Goal: Task Accomplishment & Management: Manage account settings

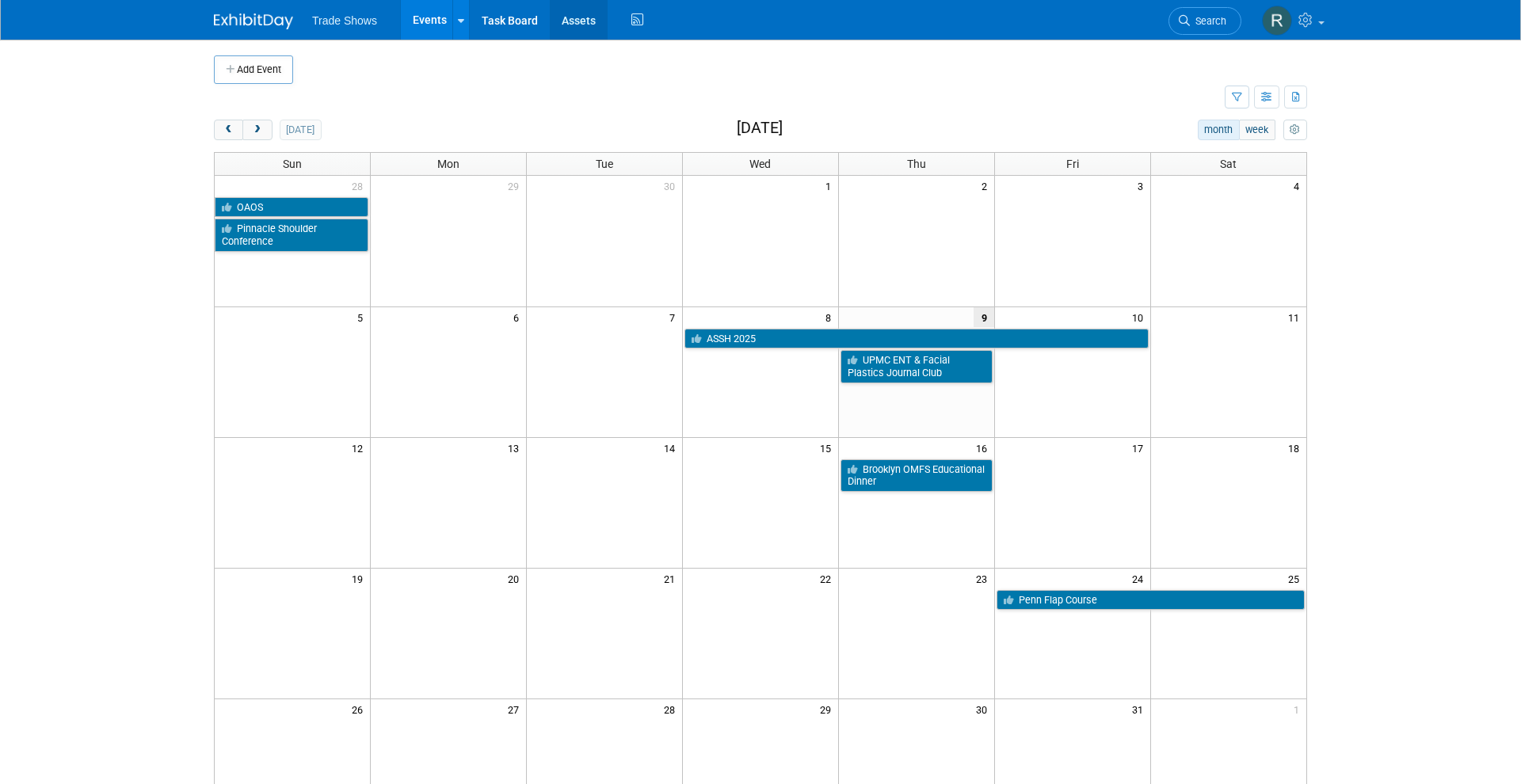
click at [574, 16] on link "Assets" at bounding box center [579, 20] width 58 height 40
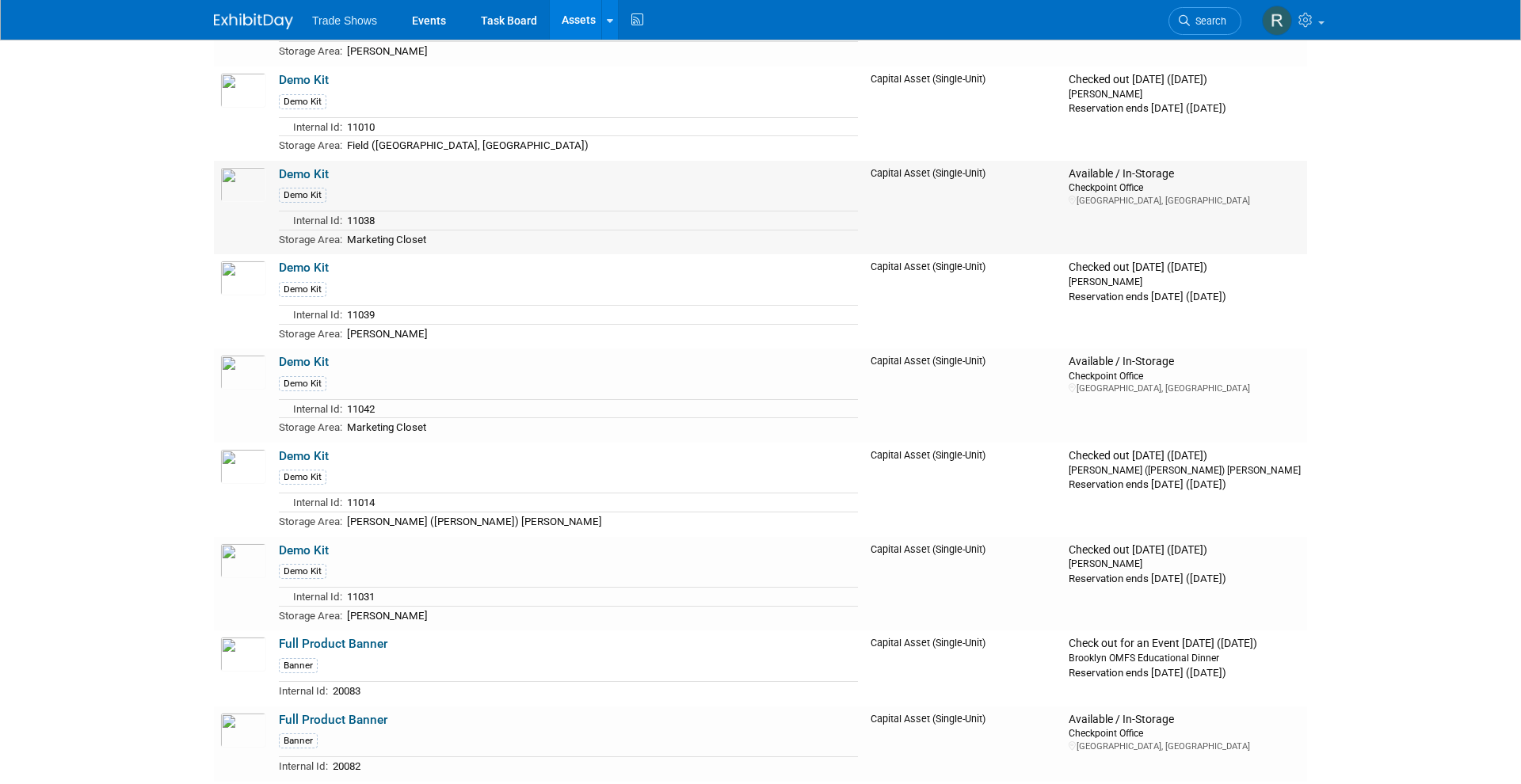
scroll to position [2655, 0]
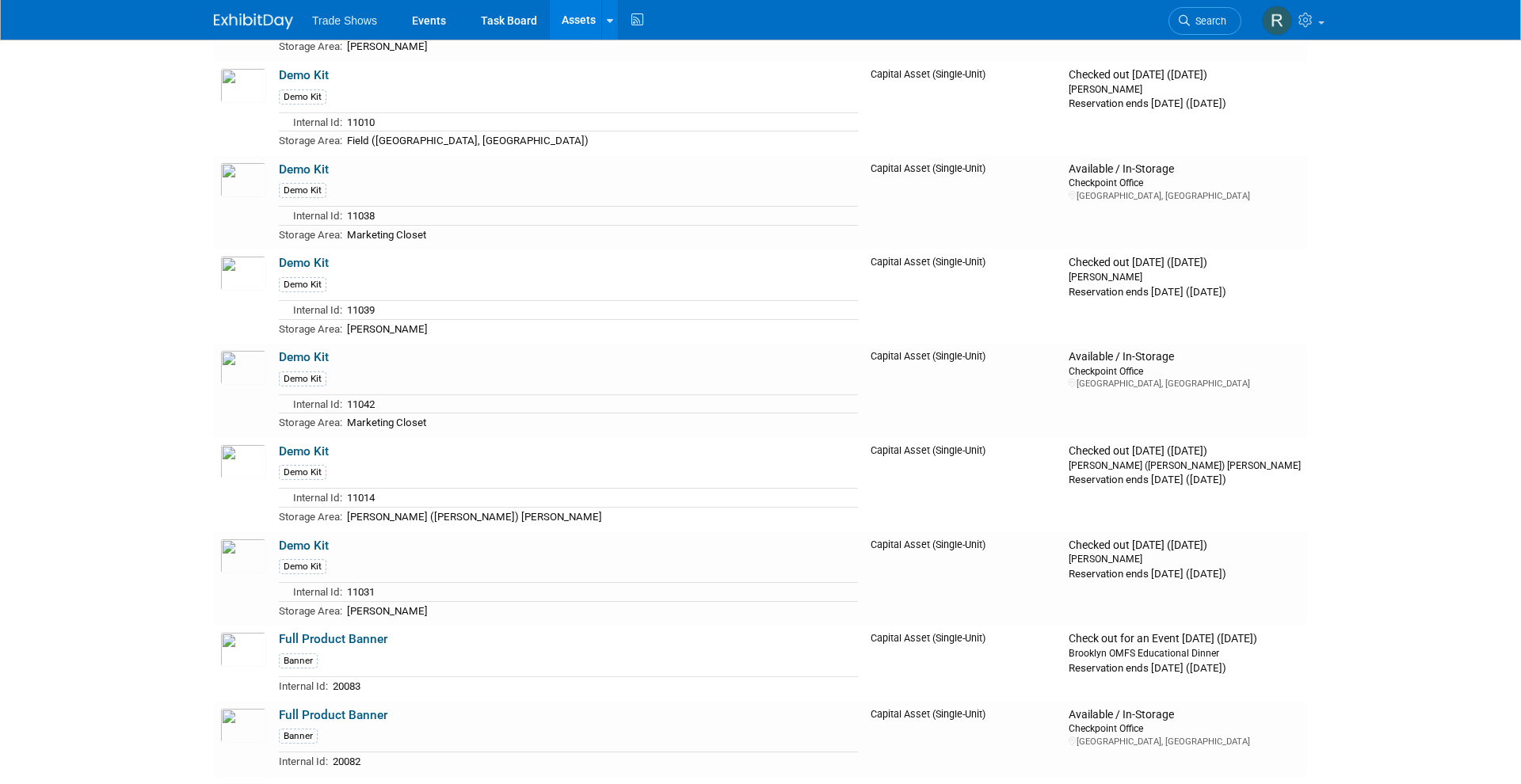
click at [291, 350] on link "Demo Kit" at bounding box center [303, 357] width 50 height 14
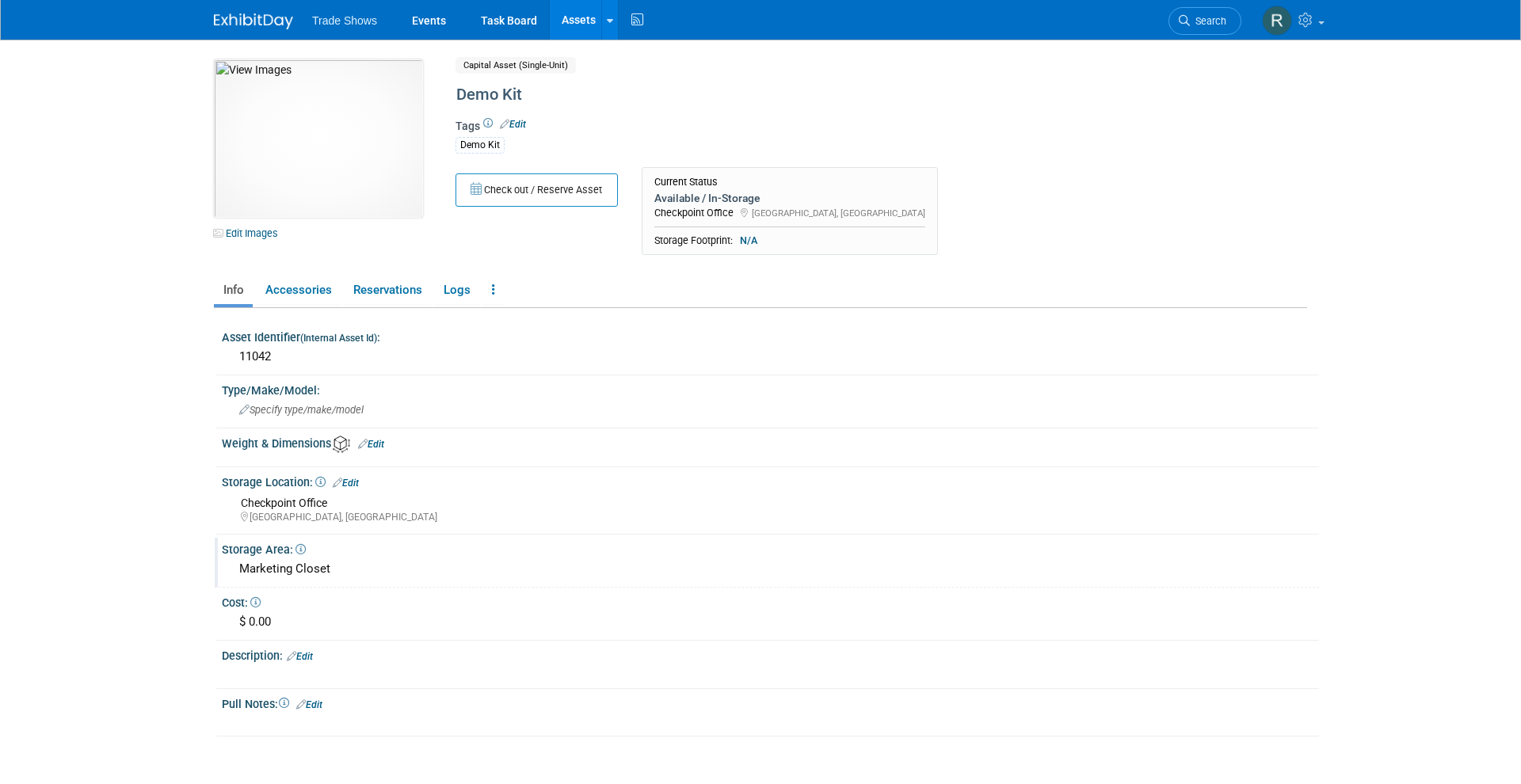
click at [346, 565] on div "Marketing Closet" at bounding box center [770, 569] width 1074 height 25
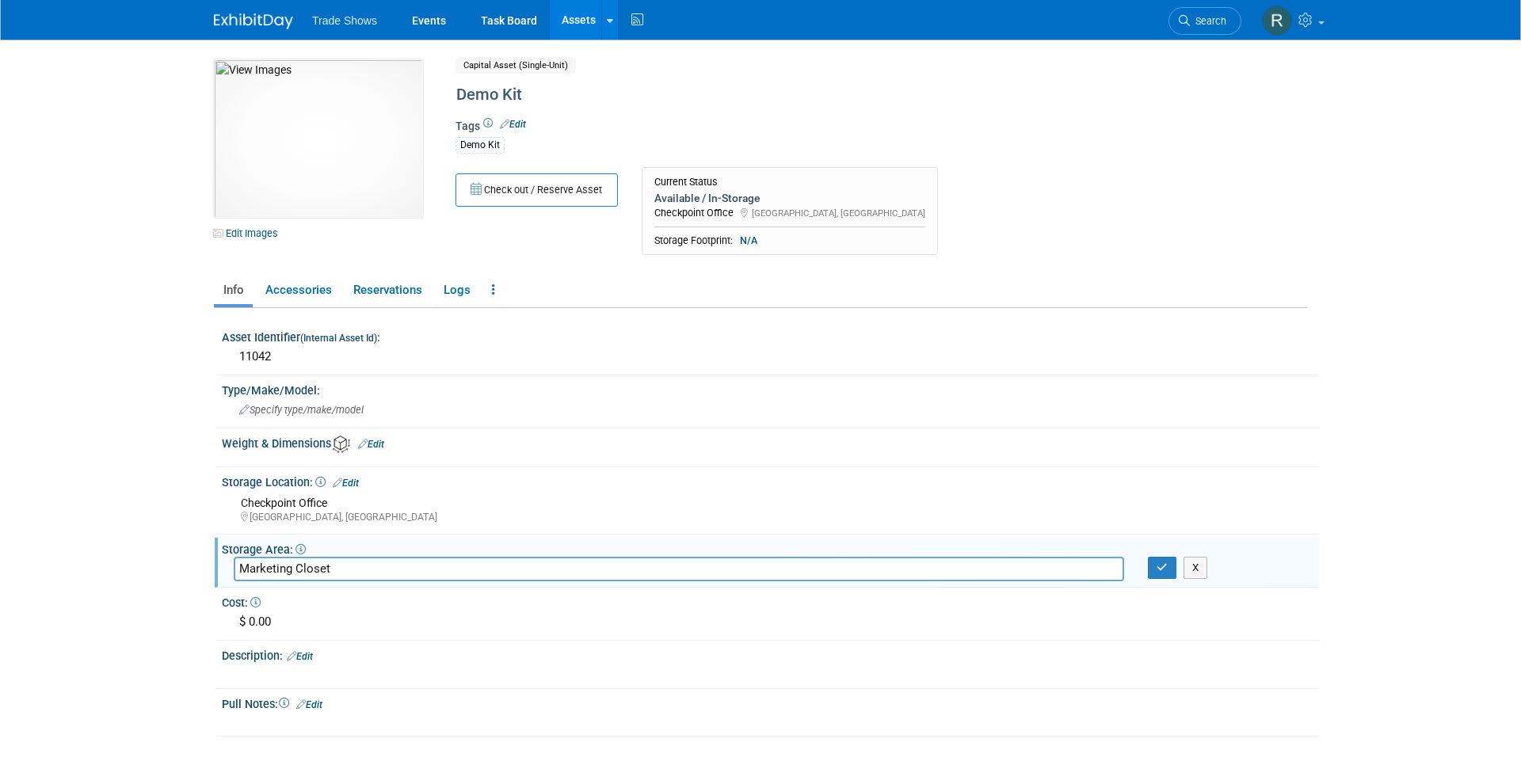
click at [346, 565] on input "Marketing Closet" at bounding box center [679, 569] width 890 height 25
type input "Jeffrey DeMaria"
click at [602, 116] on div "Tags Edit Demo Kit" at bounding box center [815, 142] width 721 height 52
click at [532, 194] on button "Check out / Reserve Asset" at bounding box center [536, 190] width 163 height 33
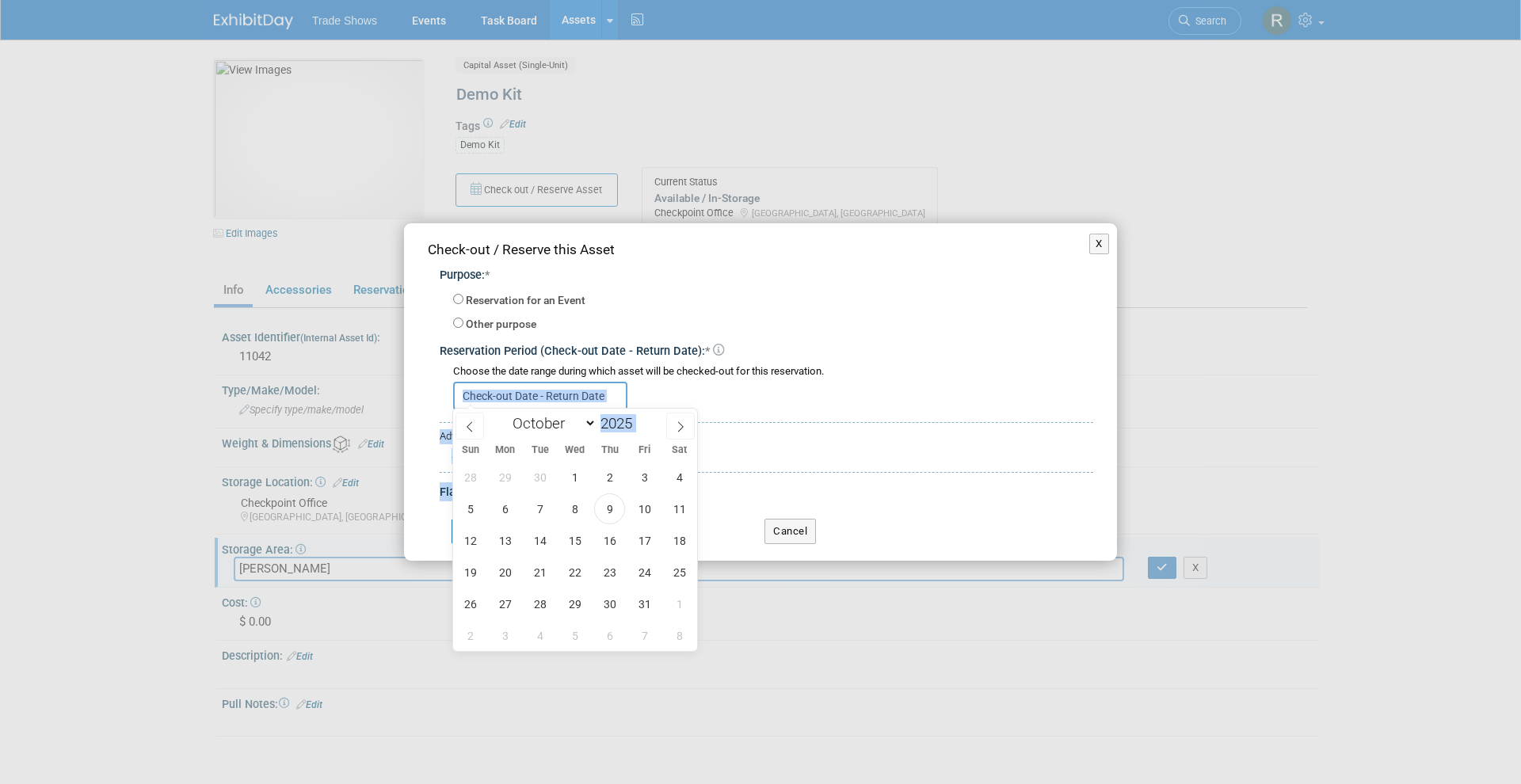
click at [581, 396] on input "text" at bounding box center [540, 396] width 175 height 29
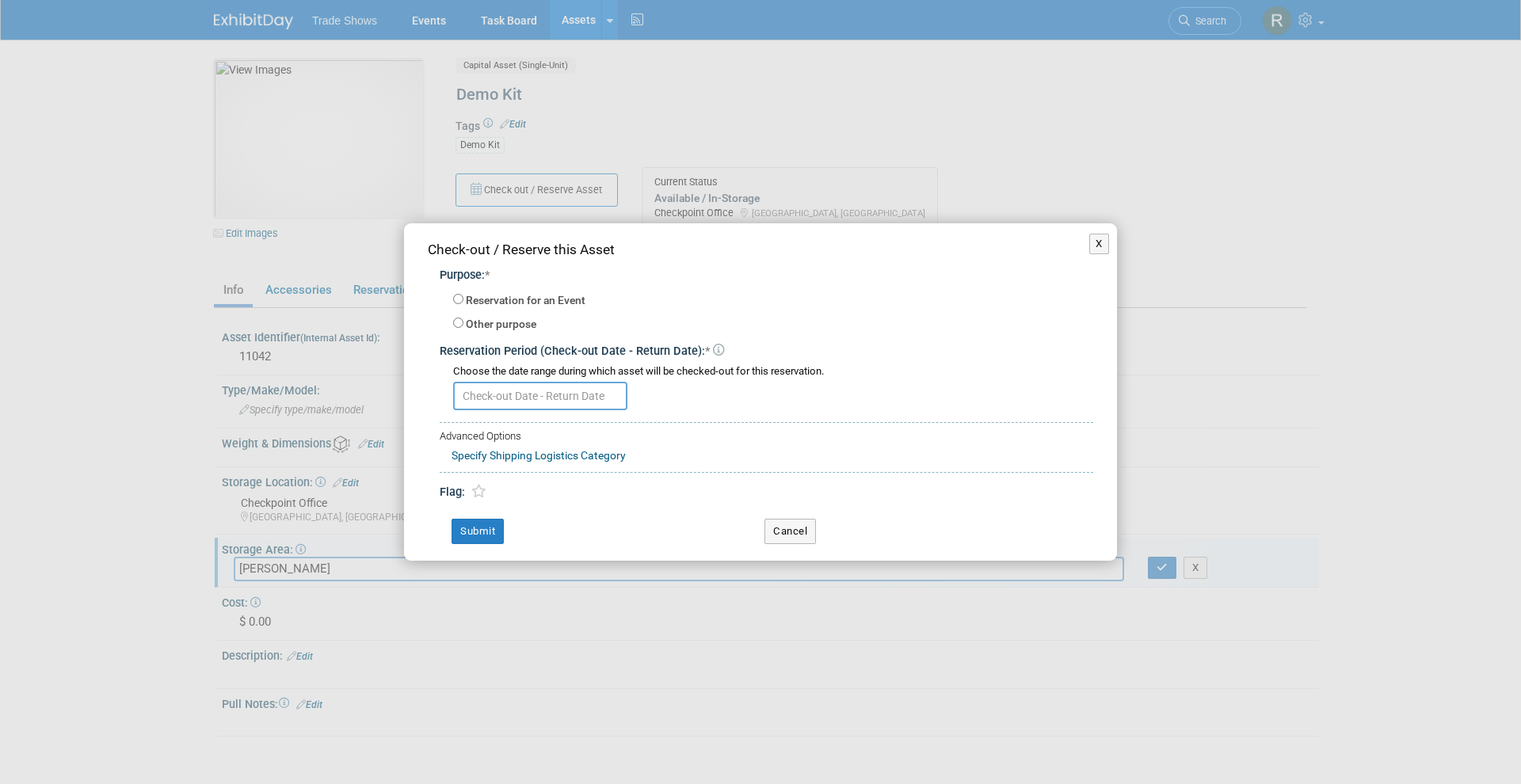
click at [751, 364] on div "Choose the date range during which asset will be checked-out for this reservati…" at bounding box center [772, 371] width 640 height 15
click at [517, 326] on label "Other purpose" at bounding box center [501, 325] width 71 height 16
click at [463, 326] on input "Other purpose" at bounding box center [458, 322] width 10 height 10
radio input "true"
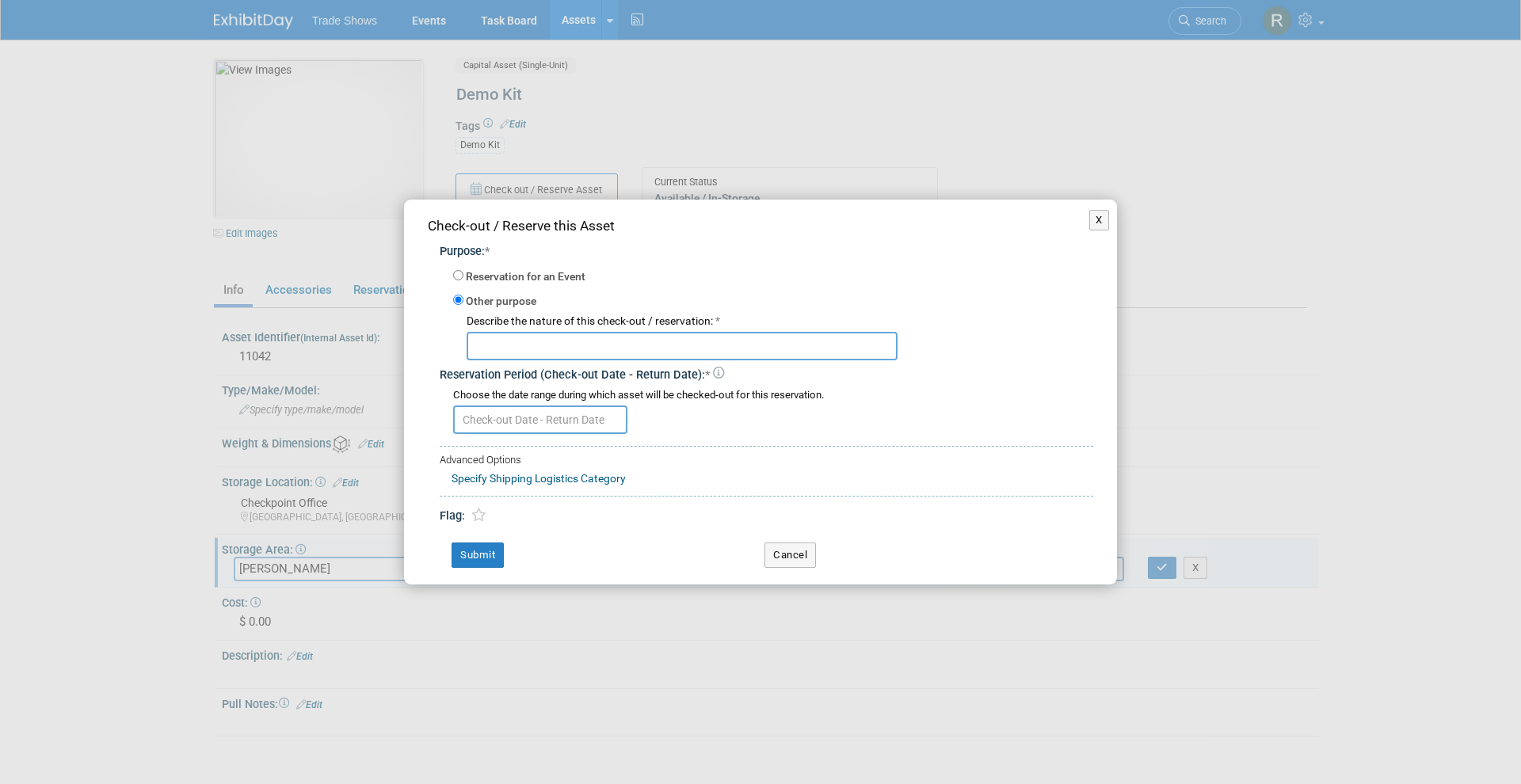
click at [517, 348] on input "text" at bounding box center [683, 346] width 431 height 29
type input "Jeffrey DeMaria"
click at [509, 422] on input "text" at bounding box center [540, 419] width 175 height 29
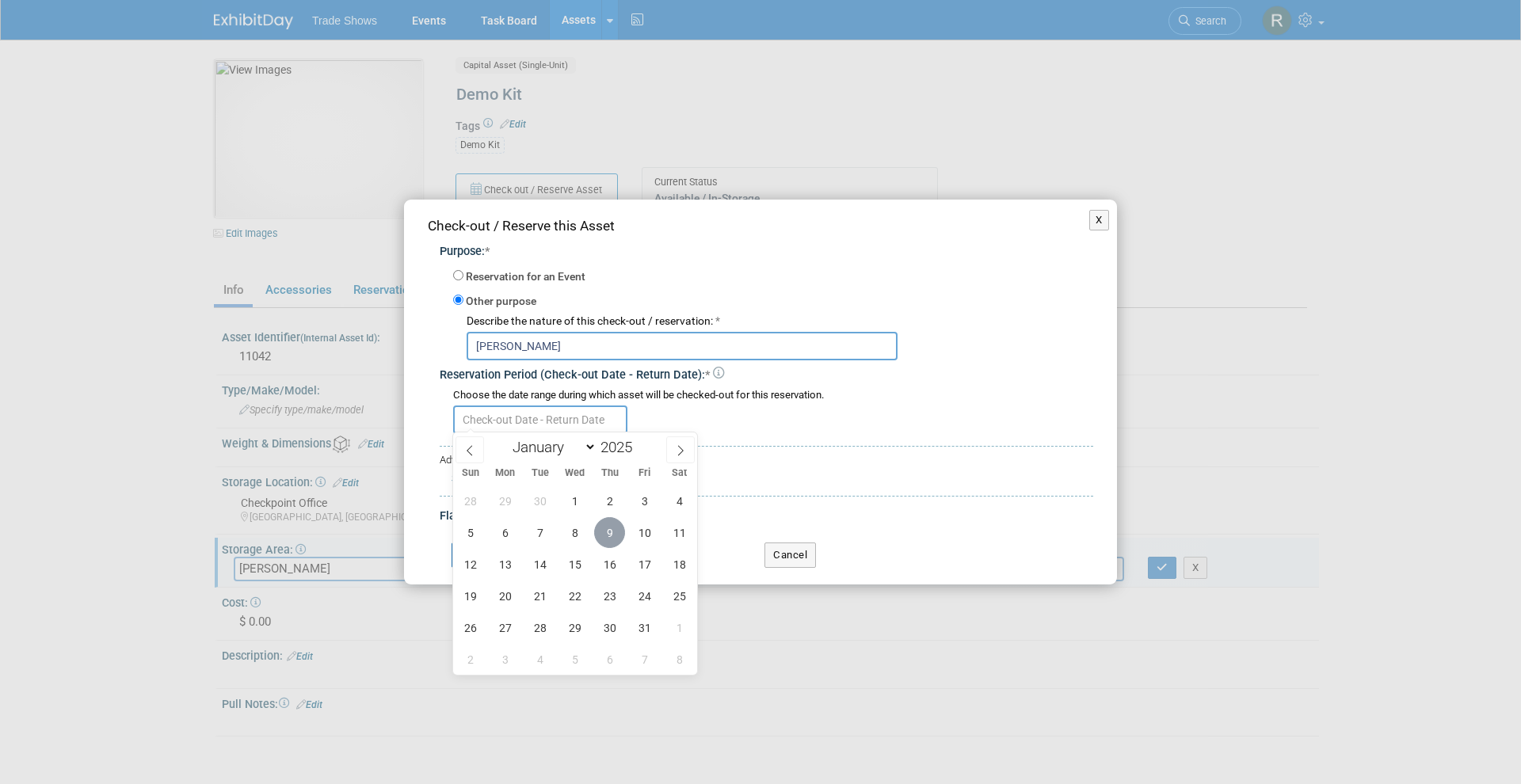
click at [613, 533] on span "9" at bounding box center [609, 532] width 31 height 31
type input "[DATE]"
click at [679, 451] on icon at bounding box center [680, 450] width 11 height 11
select select "11"
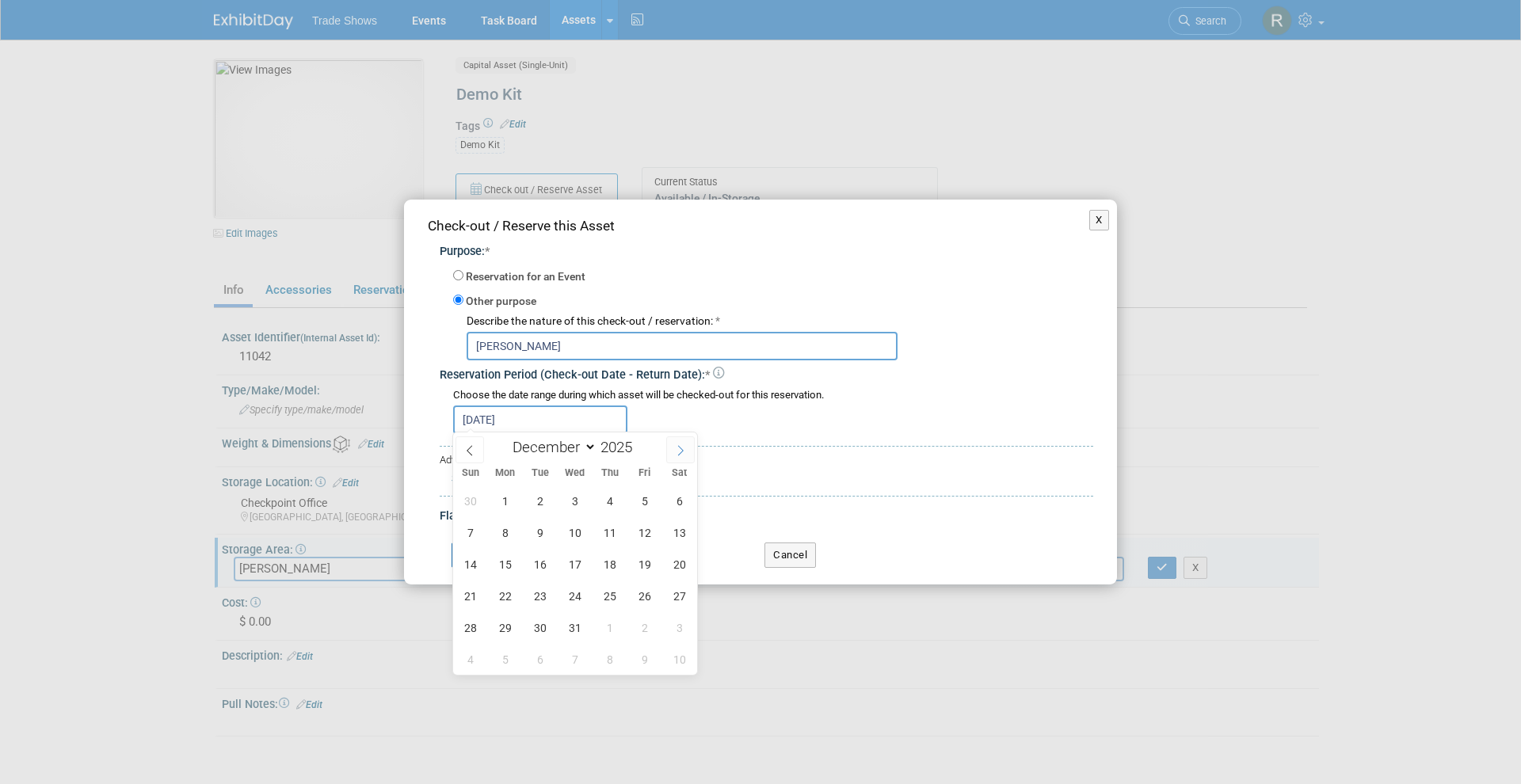
click at [679, 451] on icon at bounding box center [680, 450] width 11 height 11
type input "2026"
click at [679, 451] on icon at bounding box center [680, 450] width 11 height 11
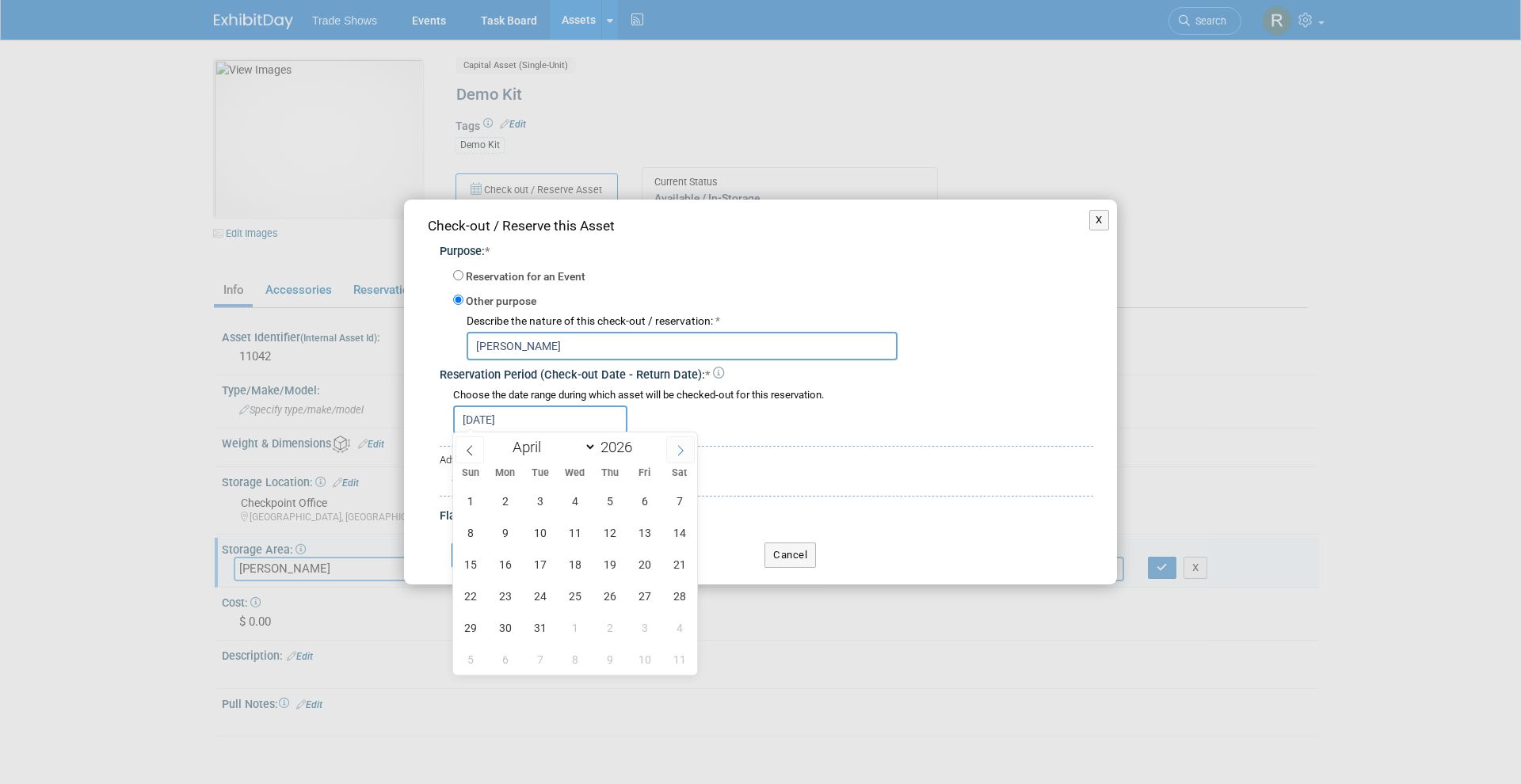
click at [679, 451] on icon at bounding box center [680, 450] width 11 height 11
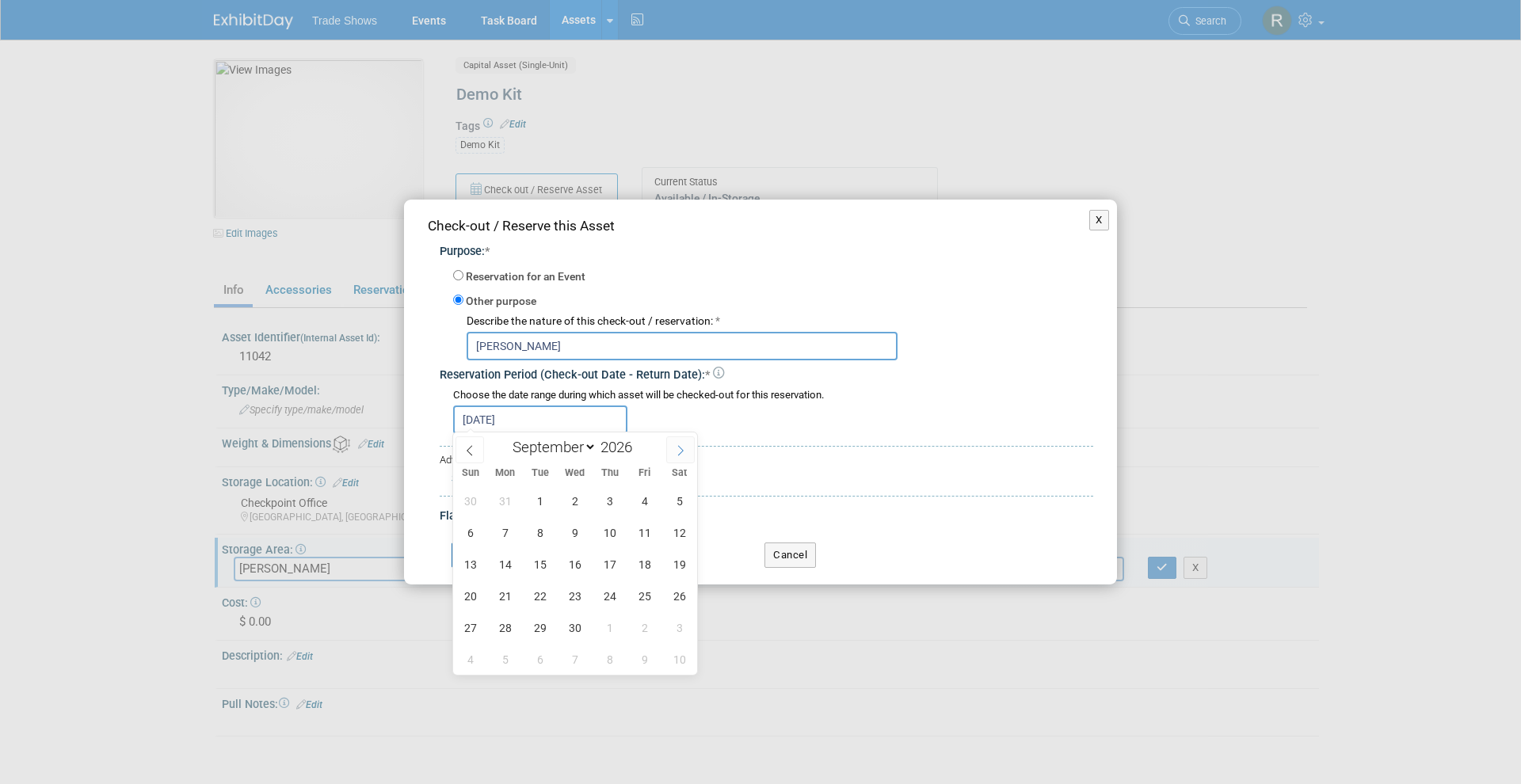
click at [679, 451] on icon at bounding box center [680, 450] width 11 height 11
select select "9"
click at [602, 438] on input "2026" at bounding box center [621, 447] width 48 height 18
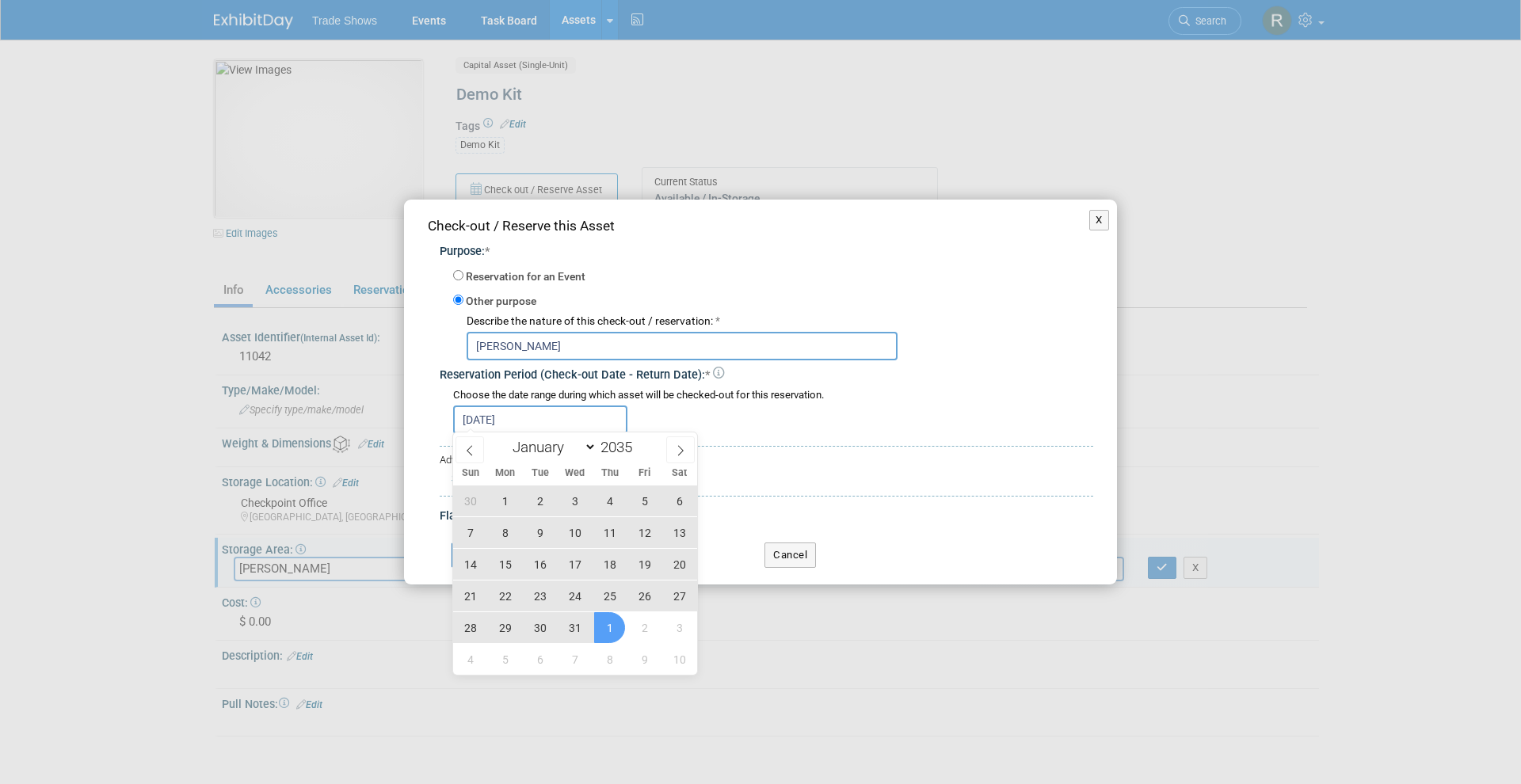
type input "2035"
click at [578, 625] on span "31" at bounding box center [574, 627] width 31 height 31
type input "Oct 9, 2025 to Oct 31, 2035"
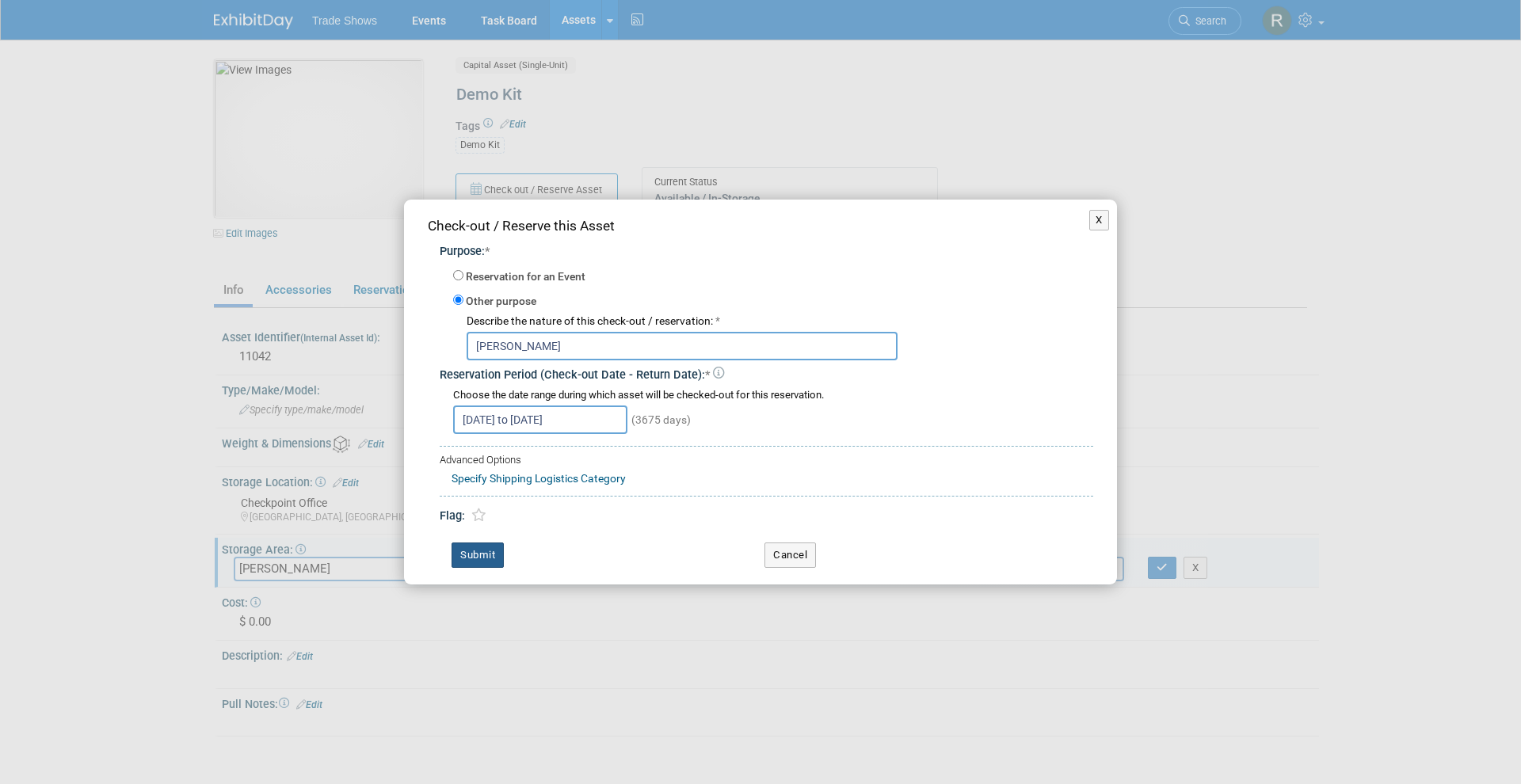
click at [478, 544] on button "Submit" at bounding box center [477, 555] width 52 height 25
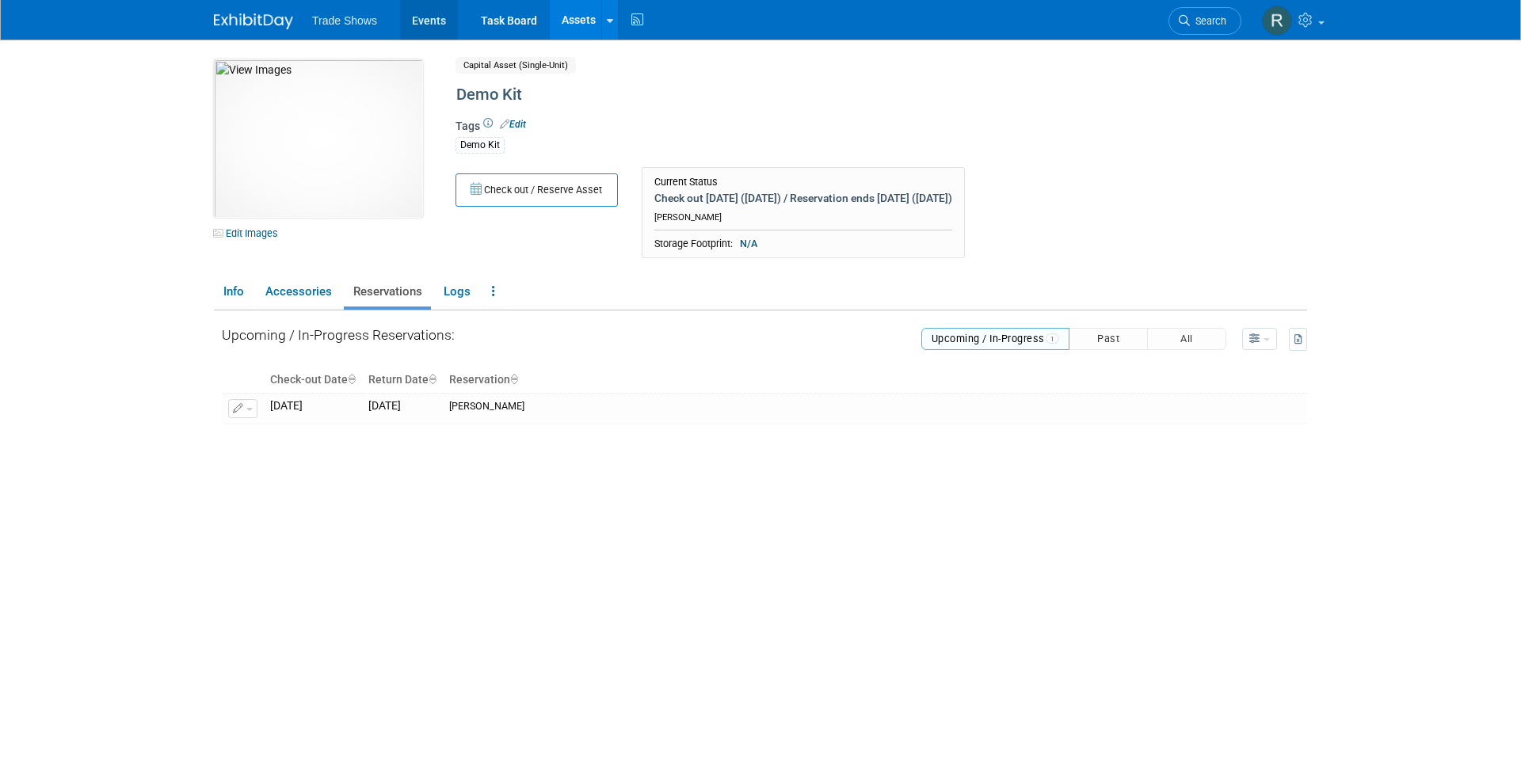
click at [432, 10] on link "Events" at bounding box center [429, 20] width 58 height 40
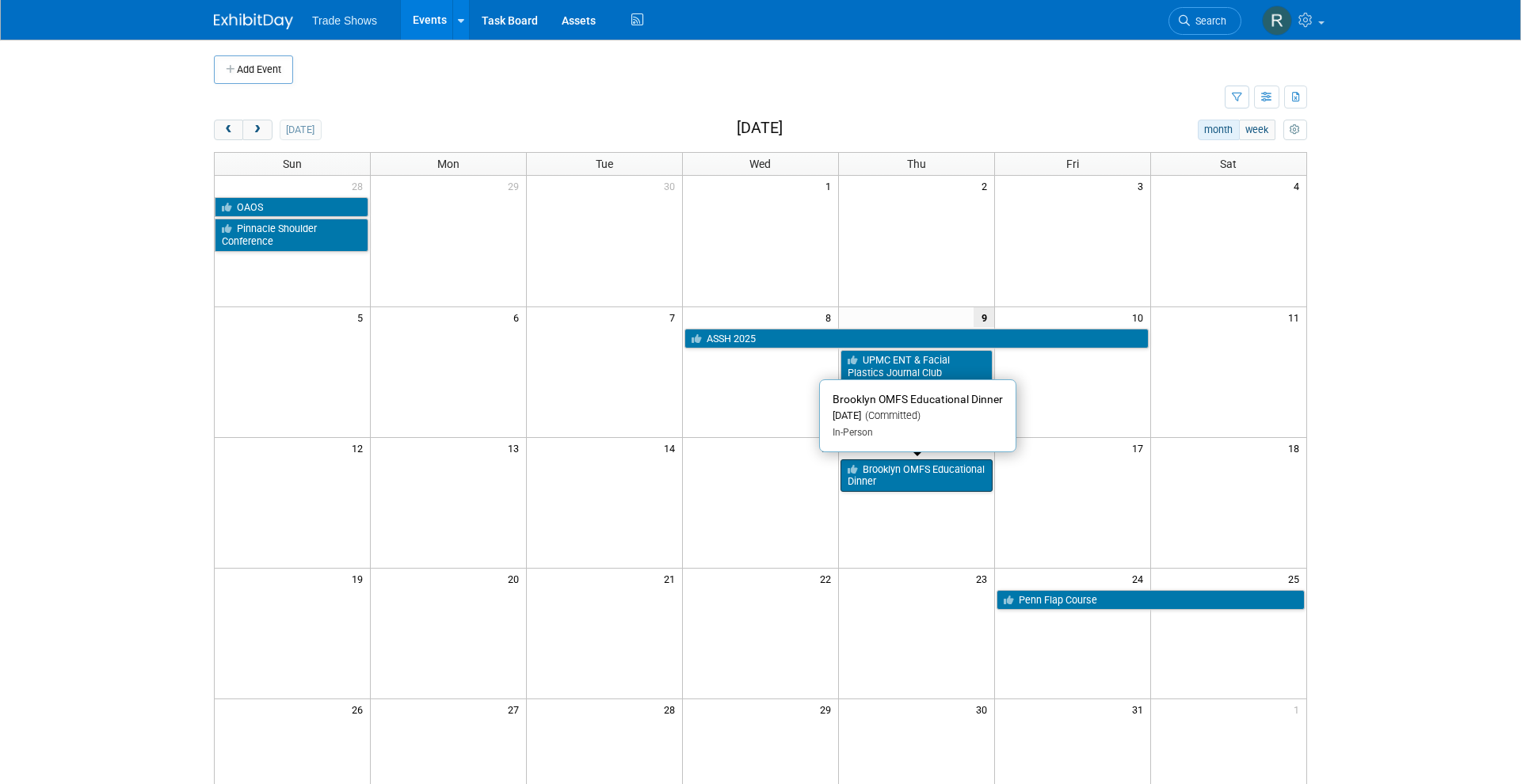
click at [896, 475] on link "Brooklyn OMFS Educational Dinner" at bounding box center [916, 475] width 152 height 33
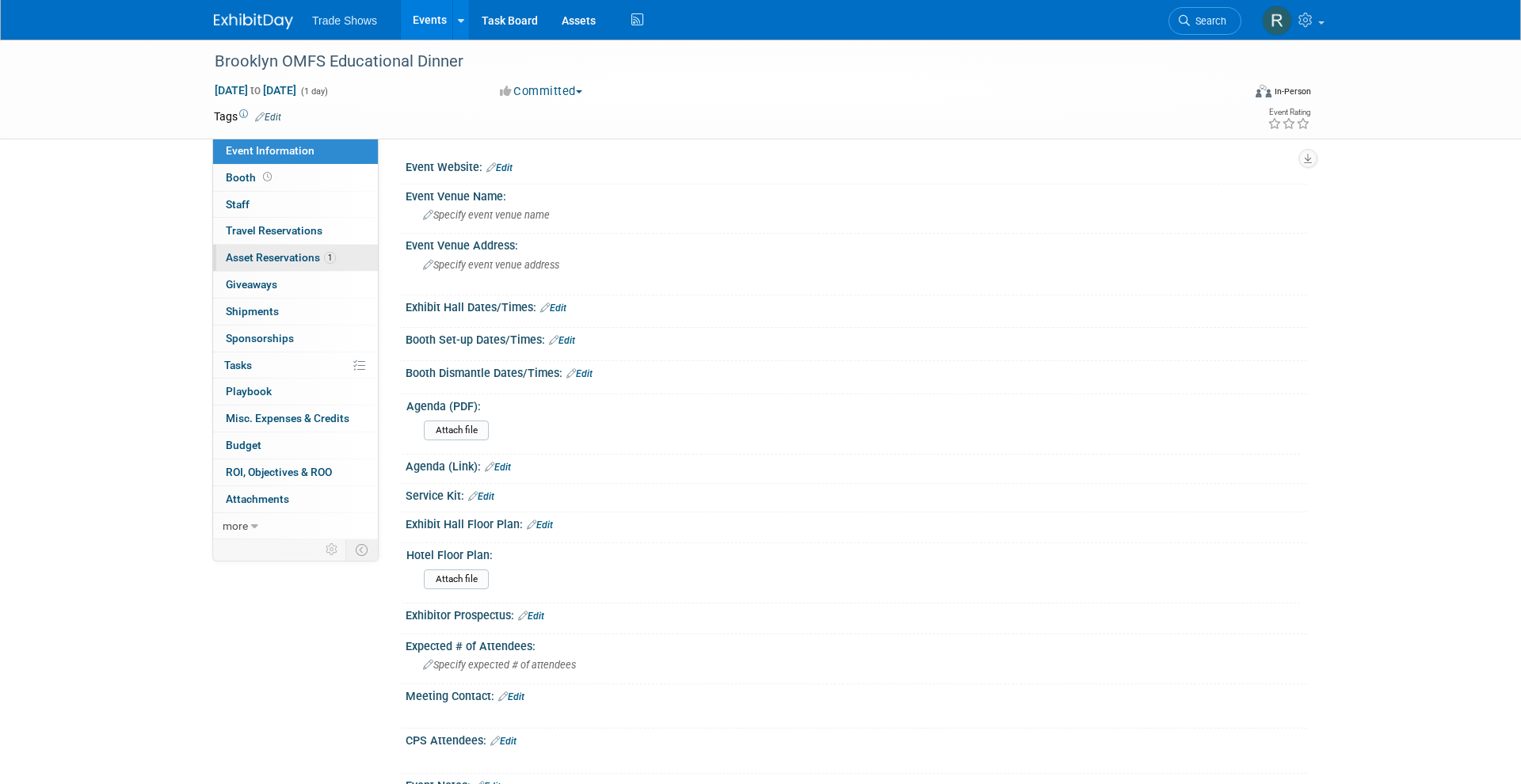
click at [307, 252] on span "Asset Reservations 1" at bounding box center [280, 257] width 110 height 13
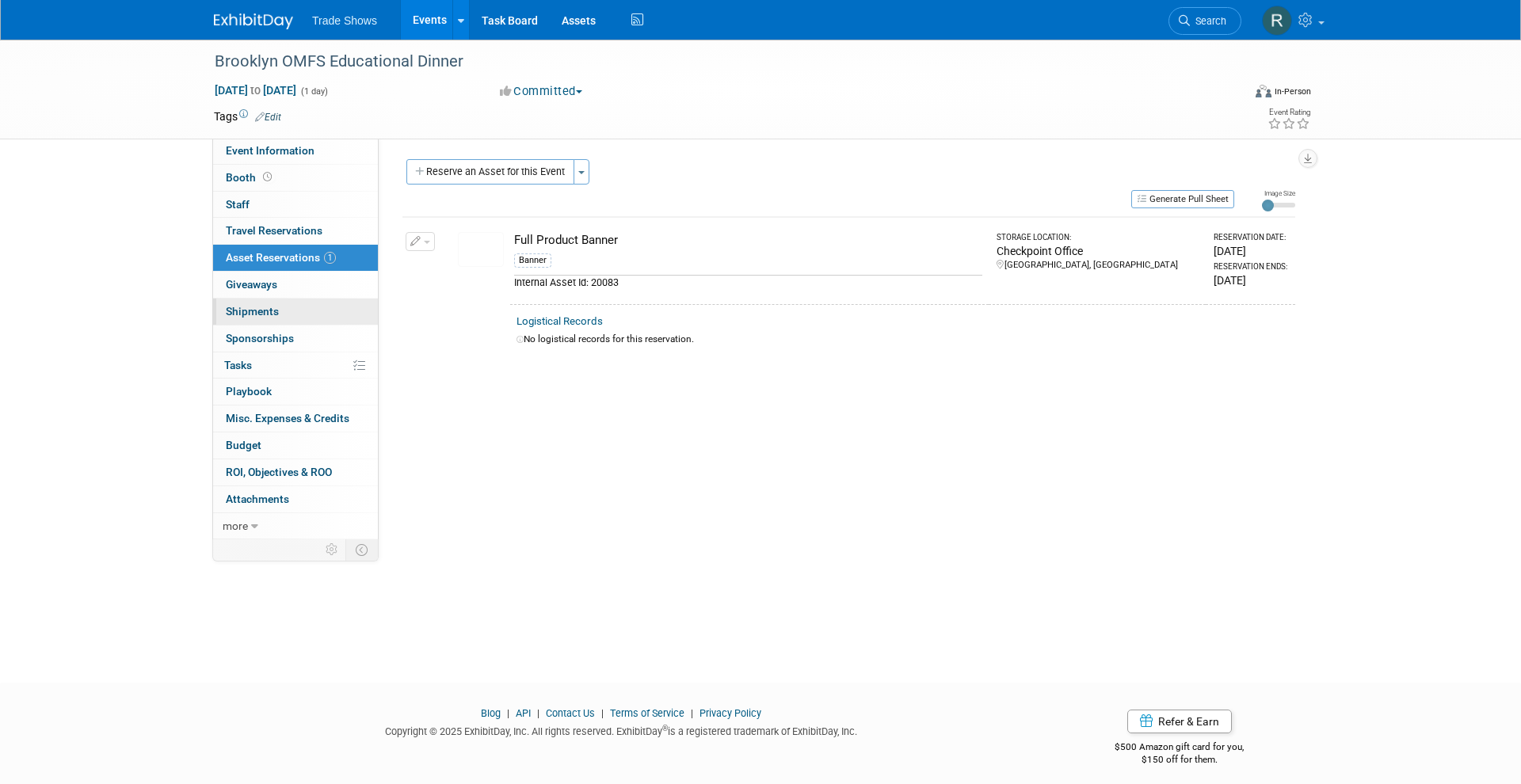
click at [305, 301] on link "0 Shipments 0" at bounding box center [295, 311] width 165 height 26
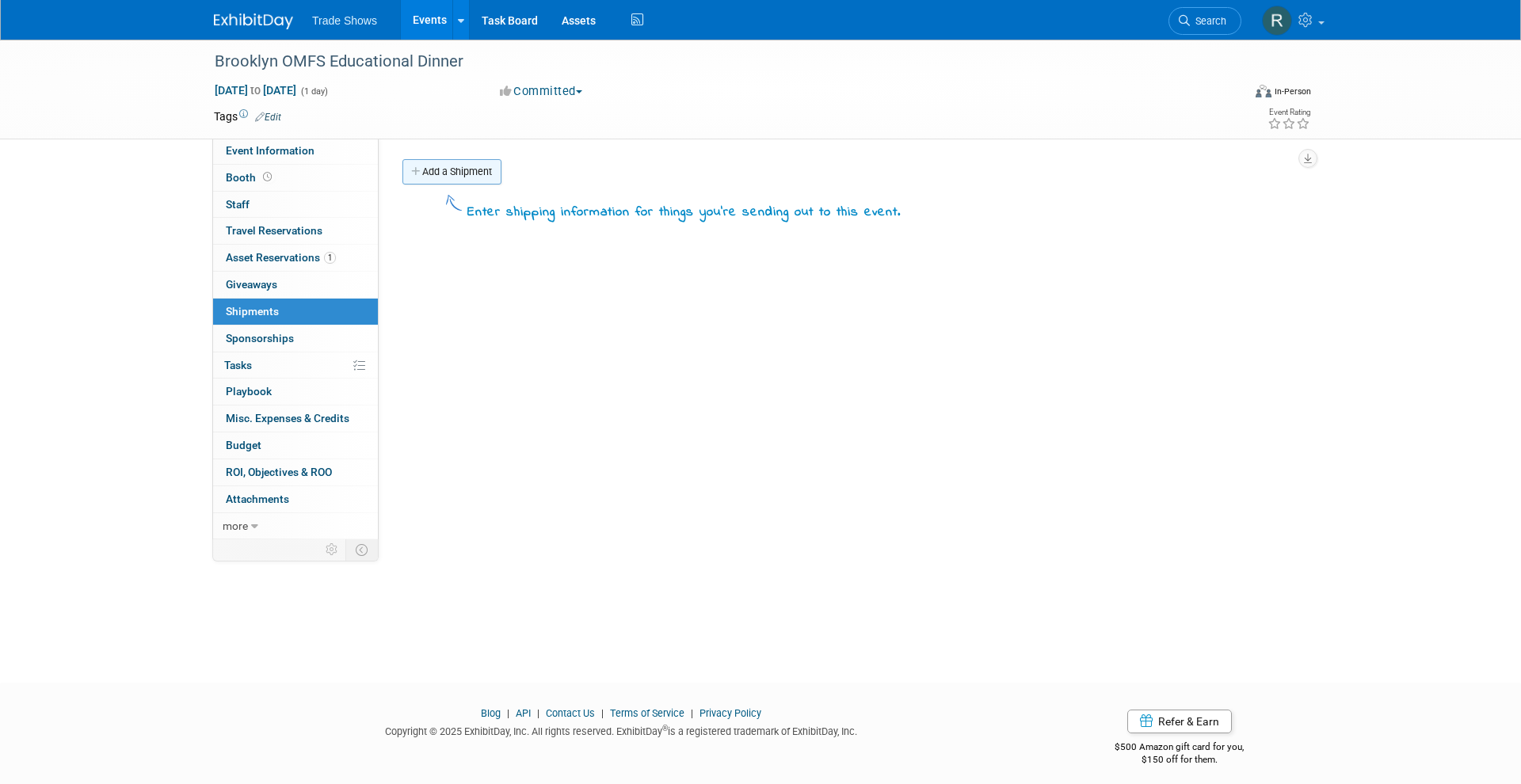
click at [416, 173] on icon at bounding box center [416, 172] width 11 height 10
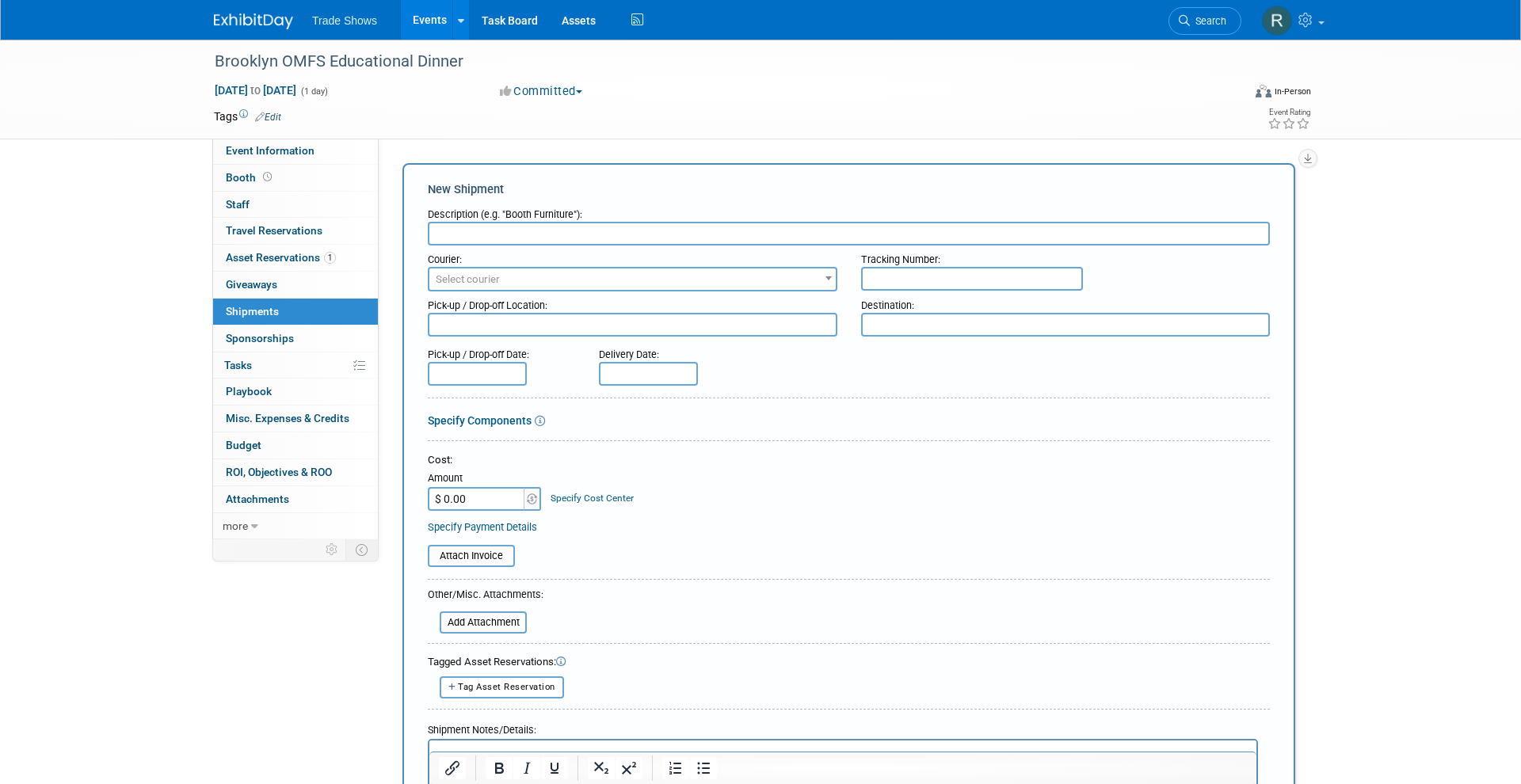
click at [489, 229] on input "text" at bounding box center [849, 233] width 842 height 24
type input "MKT Materials"
click at [465, 280] on span "Select courier" at bounding box center [468, 279] width 64 height 12
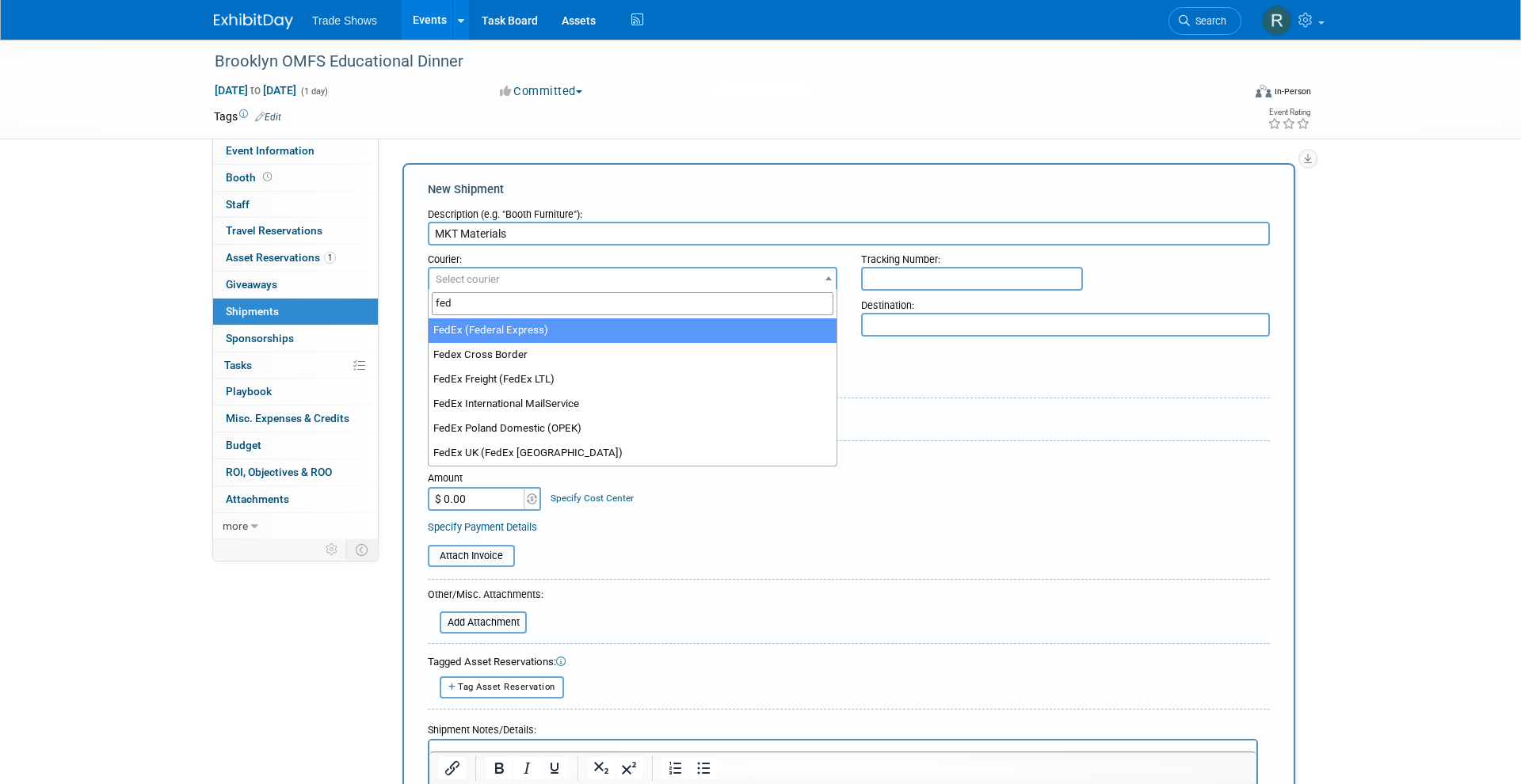
type input "fed"
select select "206"
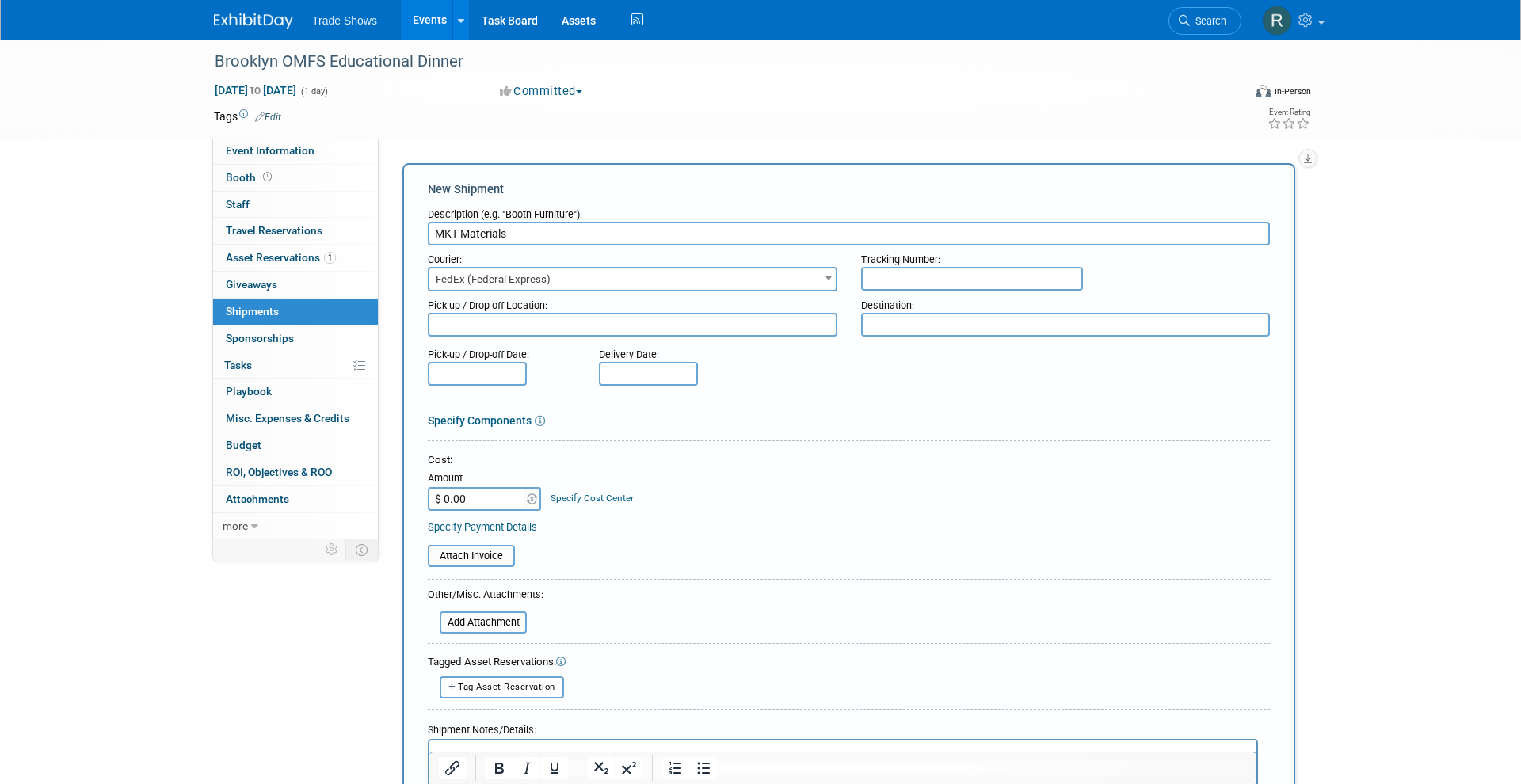
click at [738, 320] on textarea at bounding box center [633, 325] width 409 height 24
type textarea "CP"
type textarea "FedEx Independence"
type textarea "[PERSON_NAME]"
click at [482, 373] on input "text" at bounding box center [477, 374] width 99 height 24
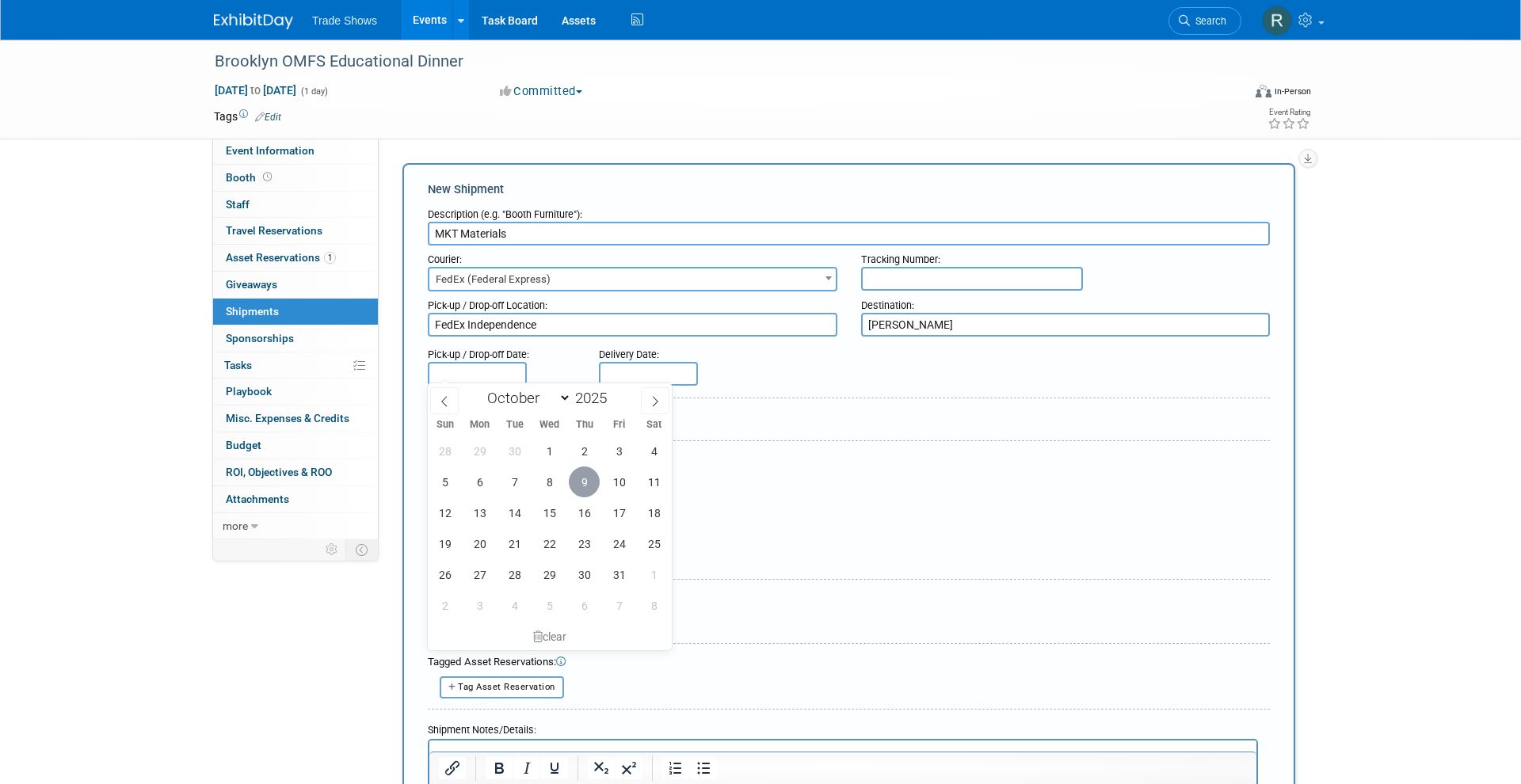
click at [584, 476] on span "9" at bounding box center [584, 482] width 31 height 31
type input "[DATE]"
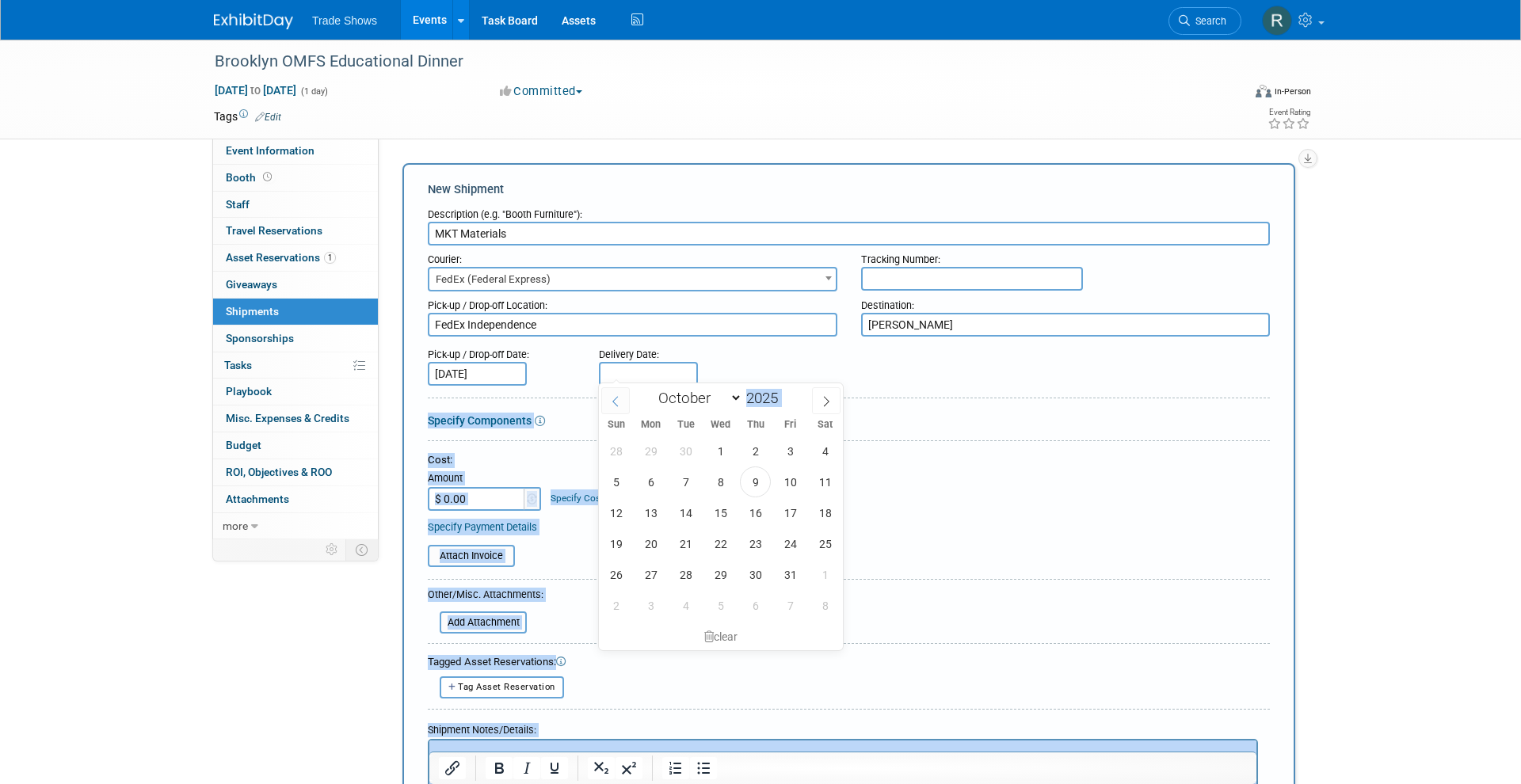
click at [618, 374] on input "text" at bounding box center [648, 374] width 99 height 24
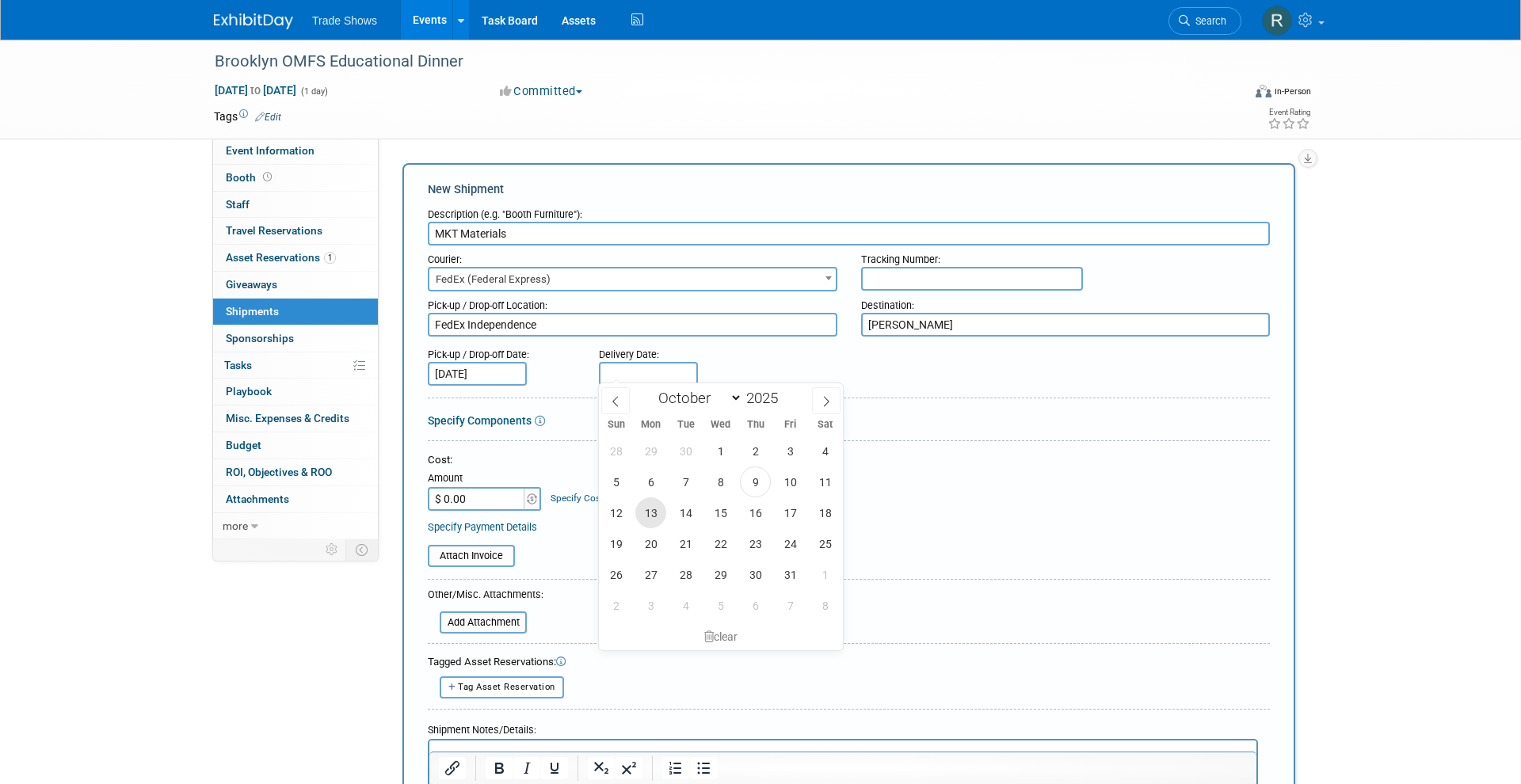
click at [653, 515] on span "13" at bounding box center [651, 513] width 31 height 31
type input "[DATE]"
drag, startPoint x: 901, startPoint y: 320, endPoint x: 861, endPoint y: 350, distance: 50.0
click at [901, 320] on textarea "[PERSON_NAME]" at bounding box center [1066, 325] width 409 height 24
click at [494, 676] on button "Tag Asset Reservation" at bounding box center [502, 686] width 125 height 21
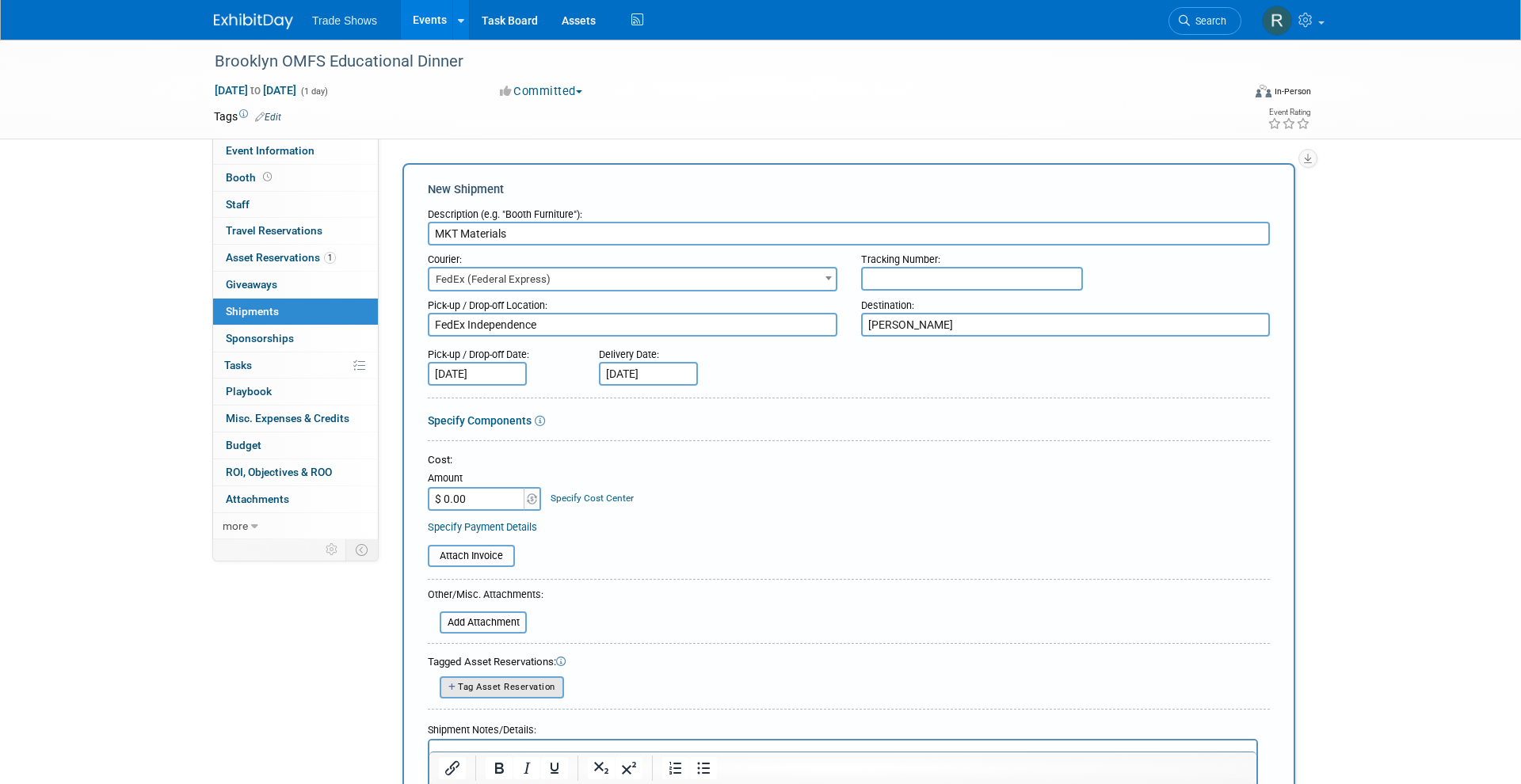
select select
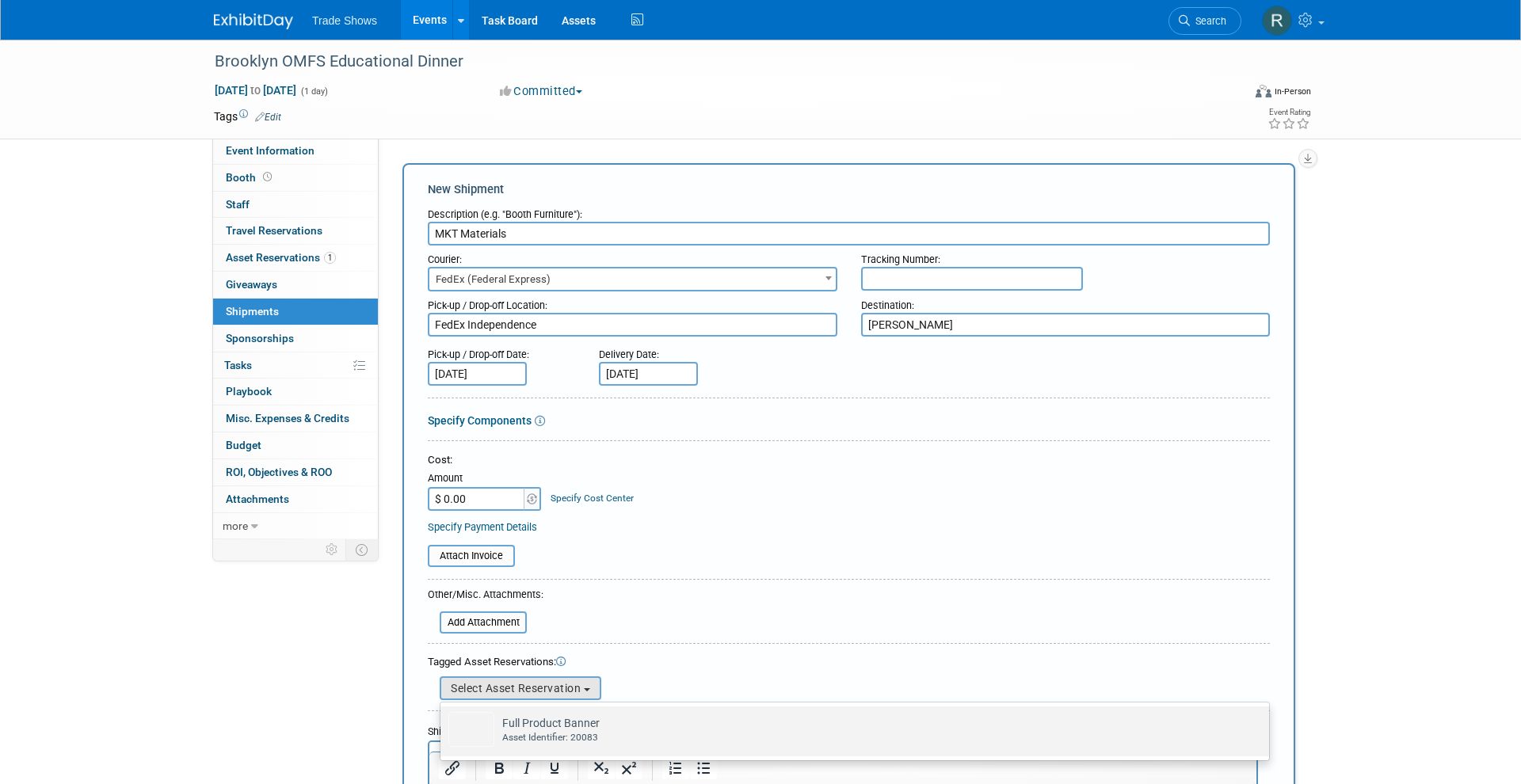
click at [523, 731] on div "Asset Identifier: 20083" at bounding box center [869, 737] width 736 height 13
click at [443, 725] on input "Full Product Banner Already tagged in this shipment Asset Identifier: 20083" at bounding box center [437, 720] width 10 height 10
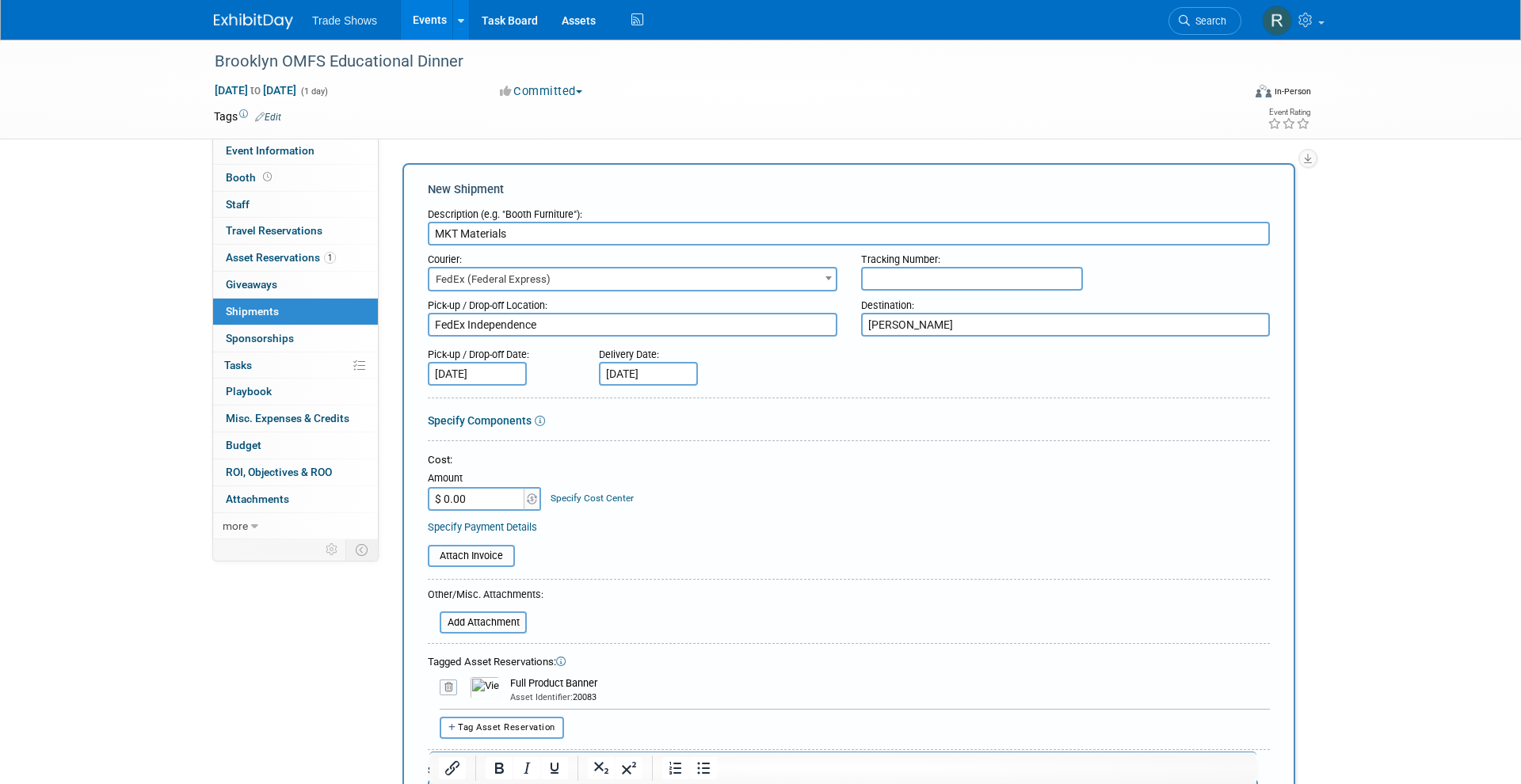
click at [729, 549] on table "Attach Invoice" at bounding box center [849, 556] width 842 height 22
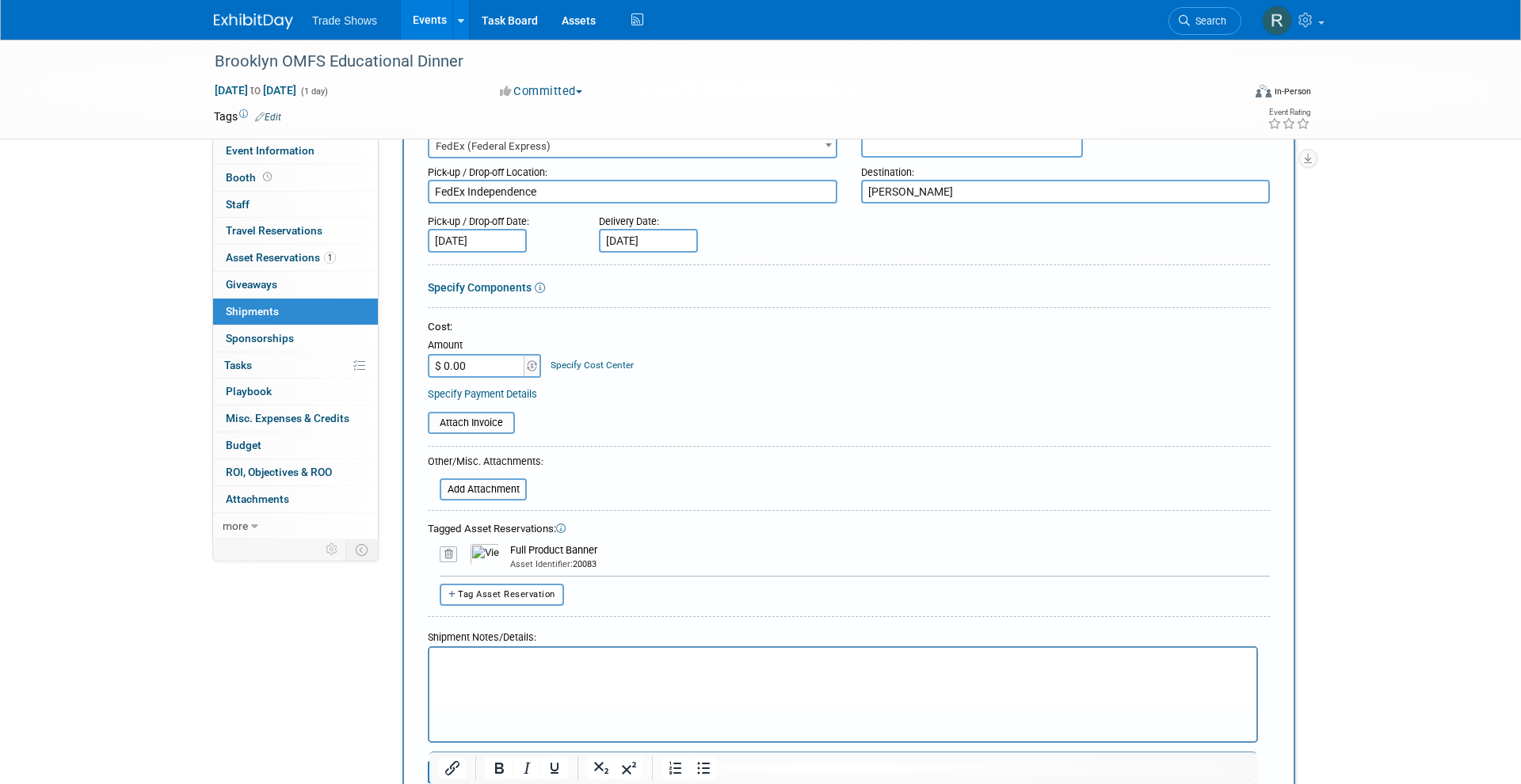
scroll to position [139, 0]
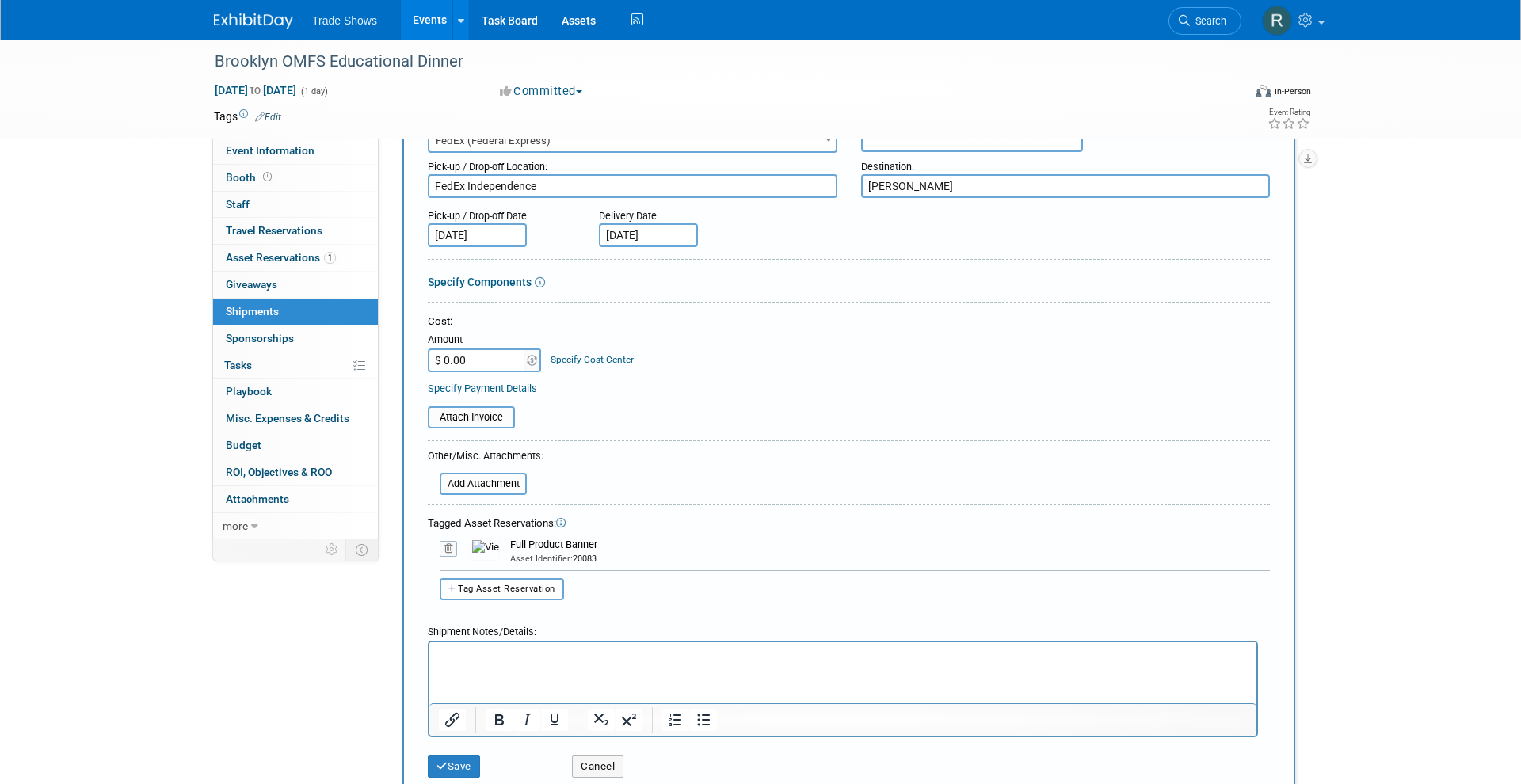
click at [496, 351] on input "$ 0.00" at bounding box center [477, 360] width 99 height 24
type input "$ 19.09"
click at [455, 755] on button "Save" at bounding box center [454, 766] width 52 height 22
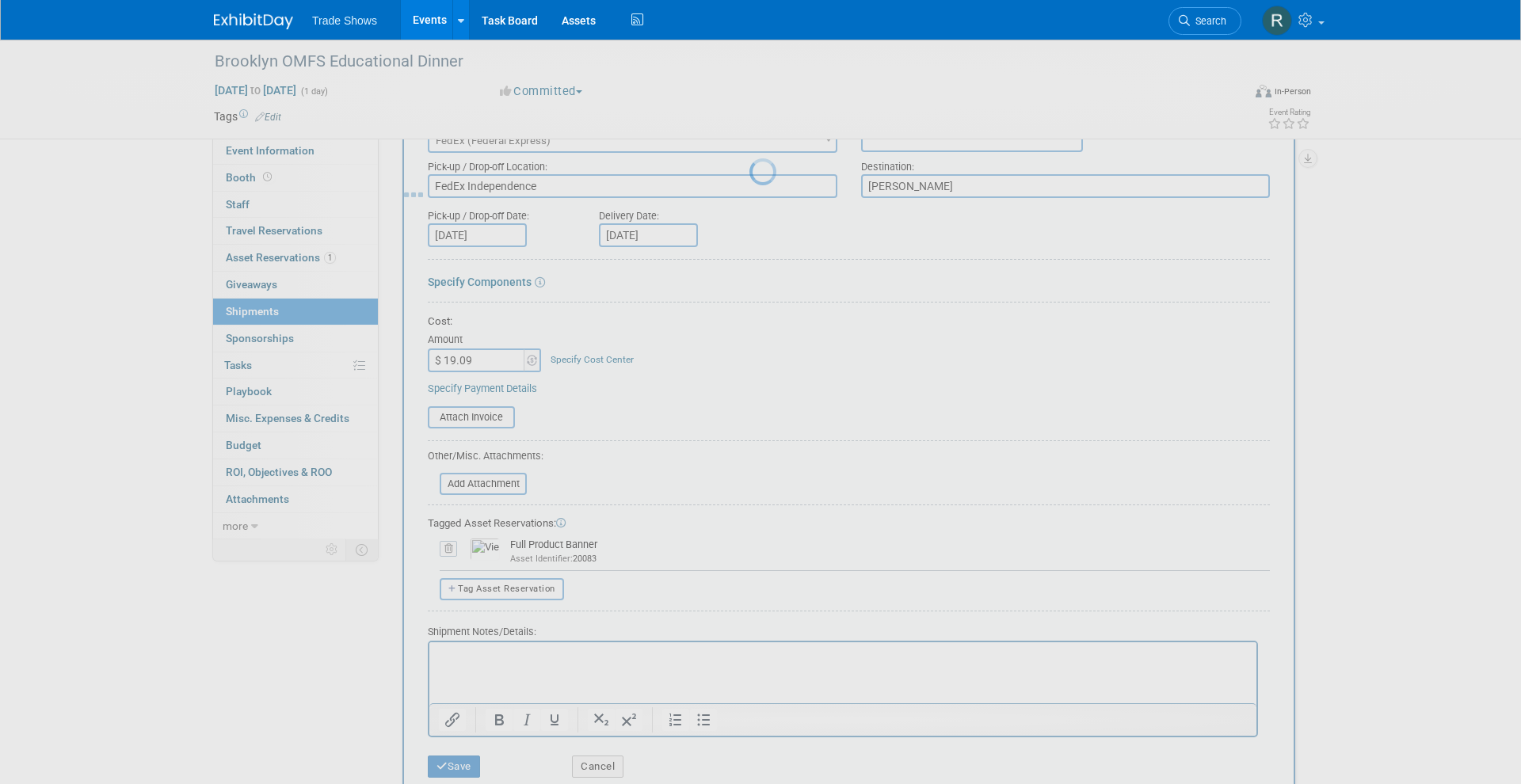
scroll to position [10, 0]
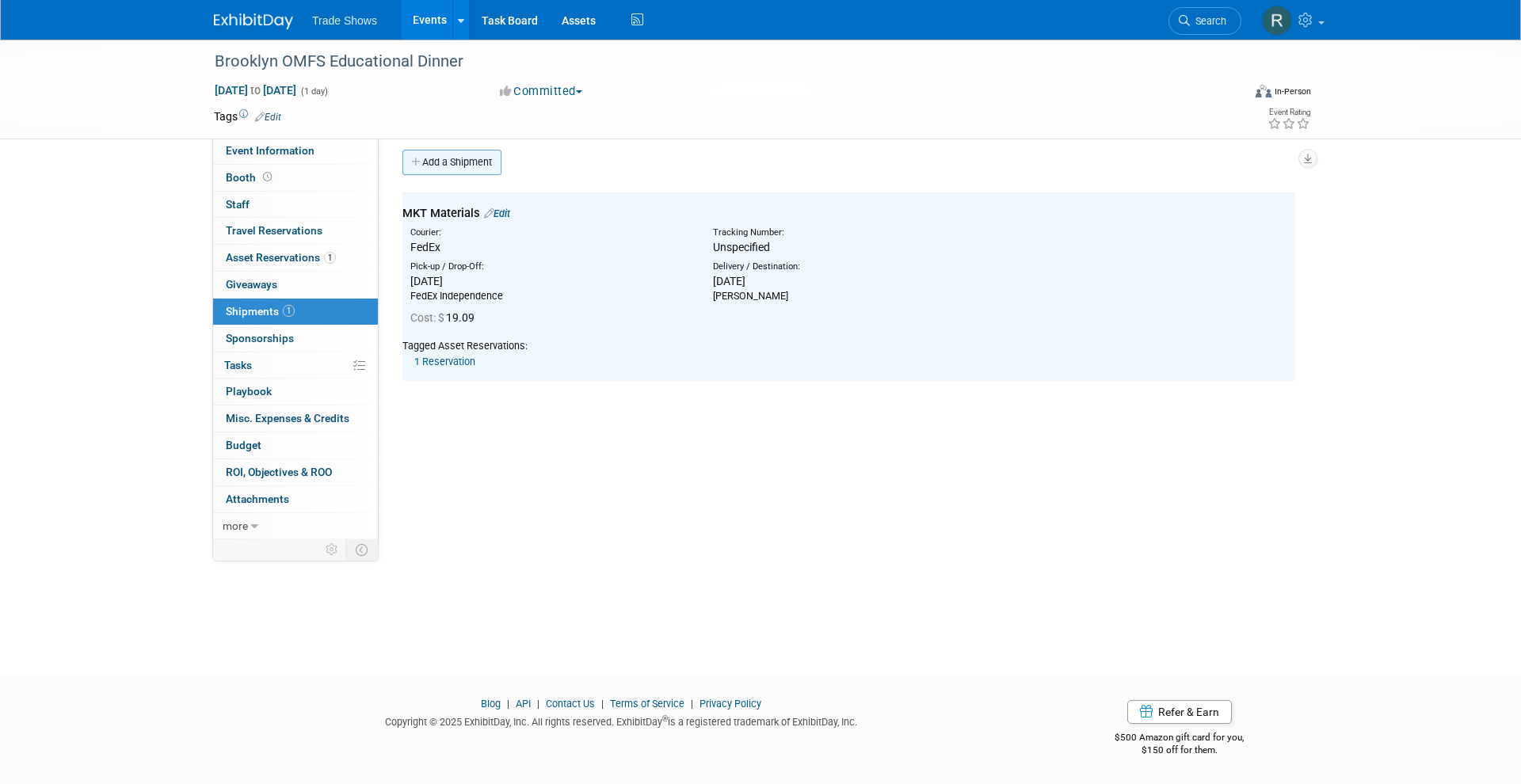
click at [443, 164] on link "Add a Shipment" at bounding box center [451, 162] width 99 height 25
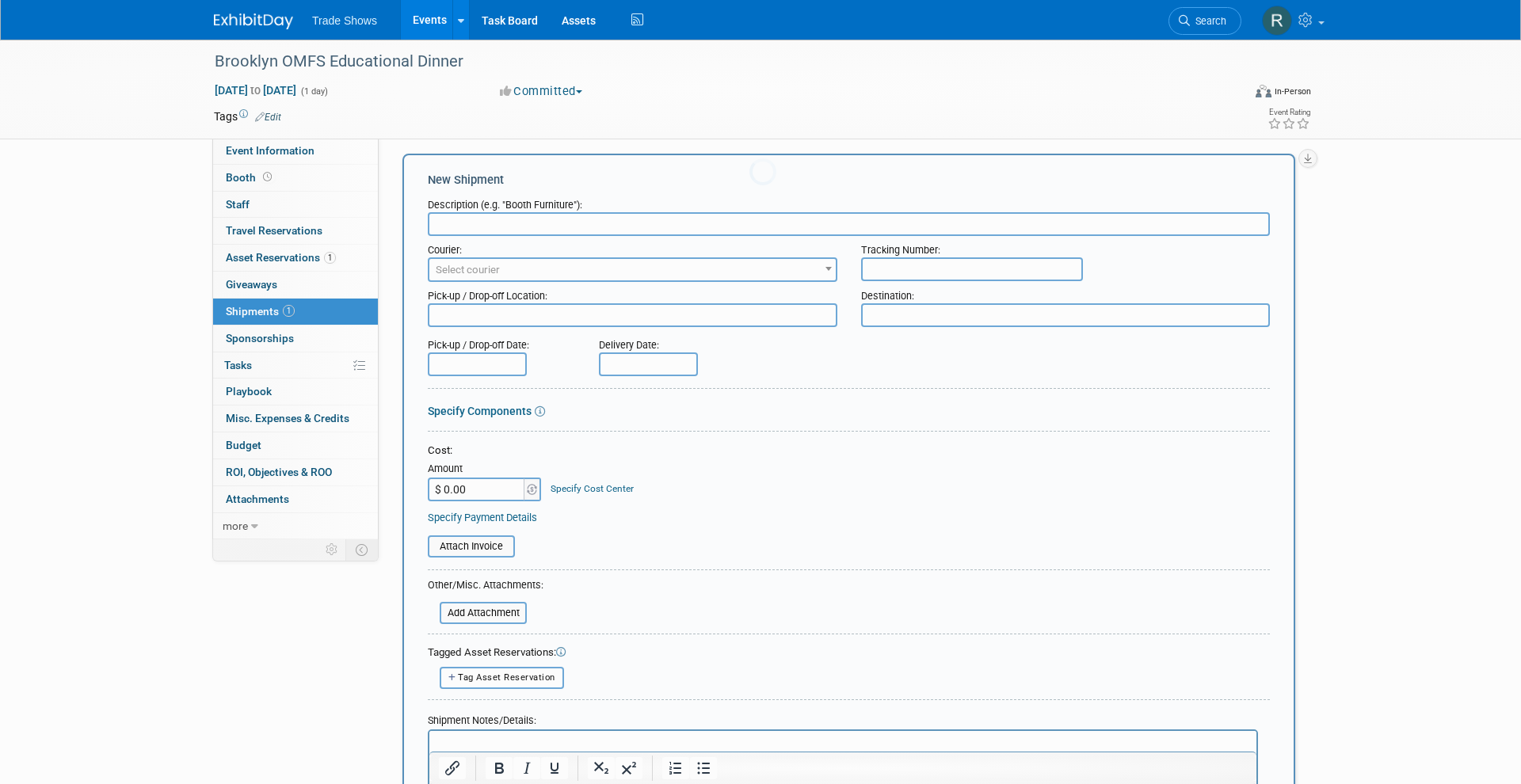
scroll to position [0, 0]
click at [463, 219] on input "text" at bounding box center [849, 224] width 842 height 24
type input "RETURN - MKT Materials"
click at [586, 275] on span "Select courier" at bounding box center [632, 270] width 406 height 22
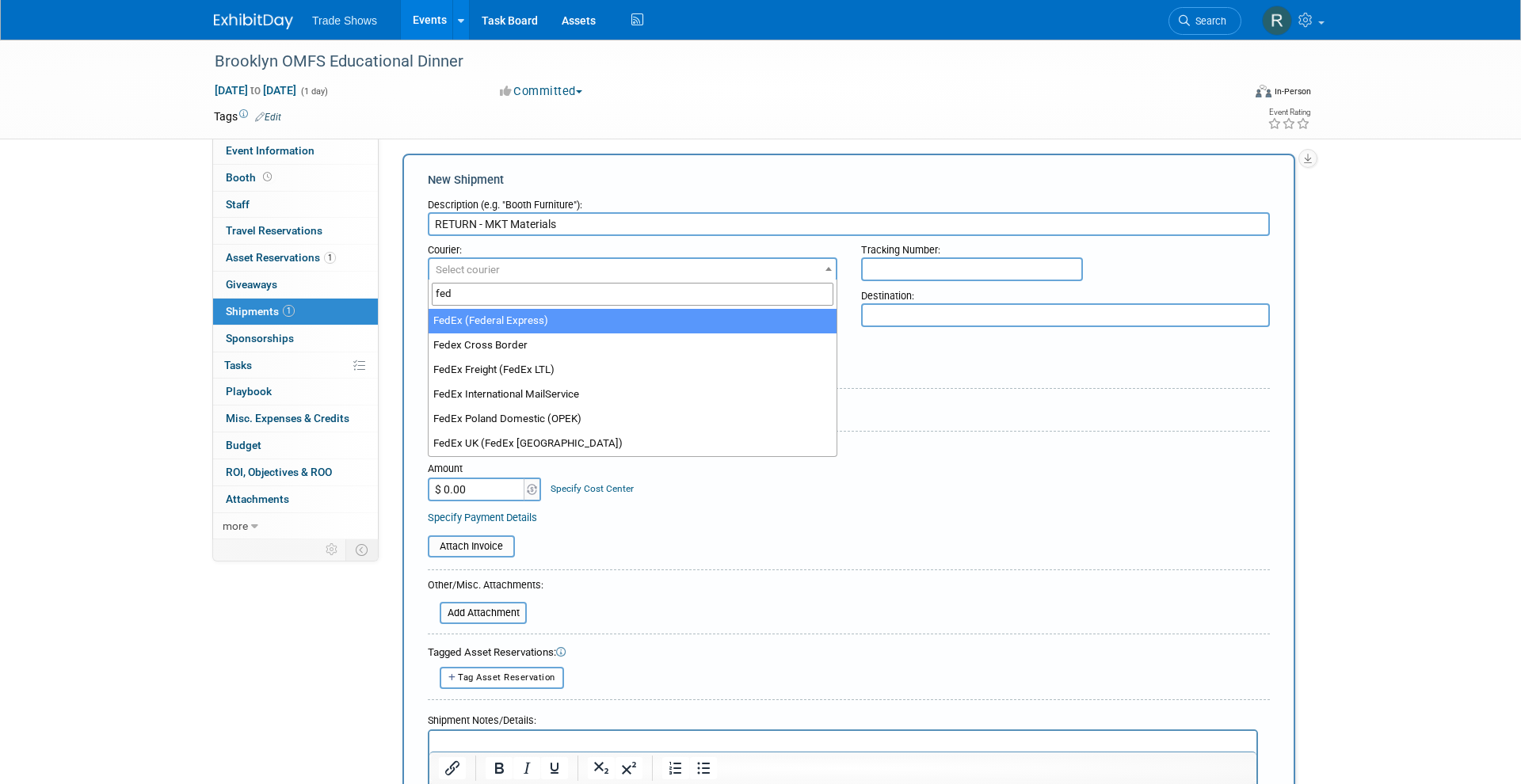
type input "fed"
select select "206"
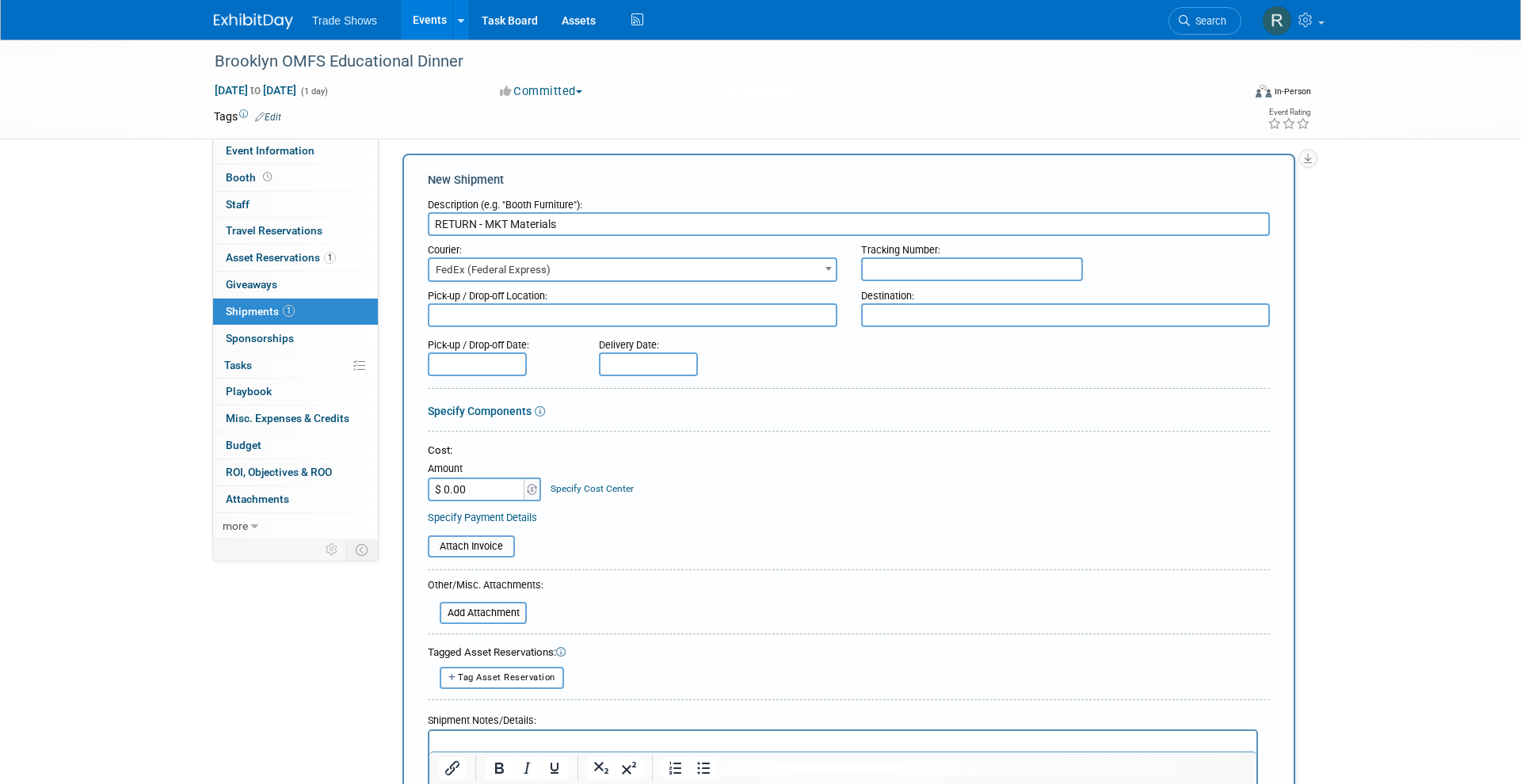
drag, startPoint x: 959, startPoint y: 271, endPoint x: 951, endPoint y: 302, distance: 32.0
click at [959, 275] on input "text" at bounding box center [972, 269] width 222 height 24
click at [948, 306] on textarea at bounding box center [1066, 315] width 409 height 24
type textarea "CPS HQ"
click at [498, 497] on div "Cost: Amount $ 0.00 Specify Cost Center Cost Center -- Not Specified --" at bounding box center [849, 484] width 842 height 81
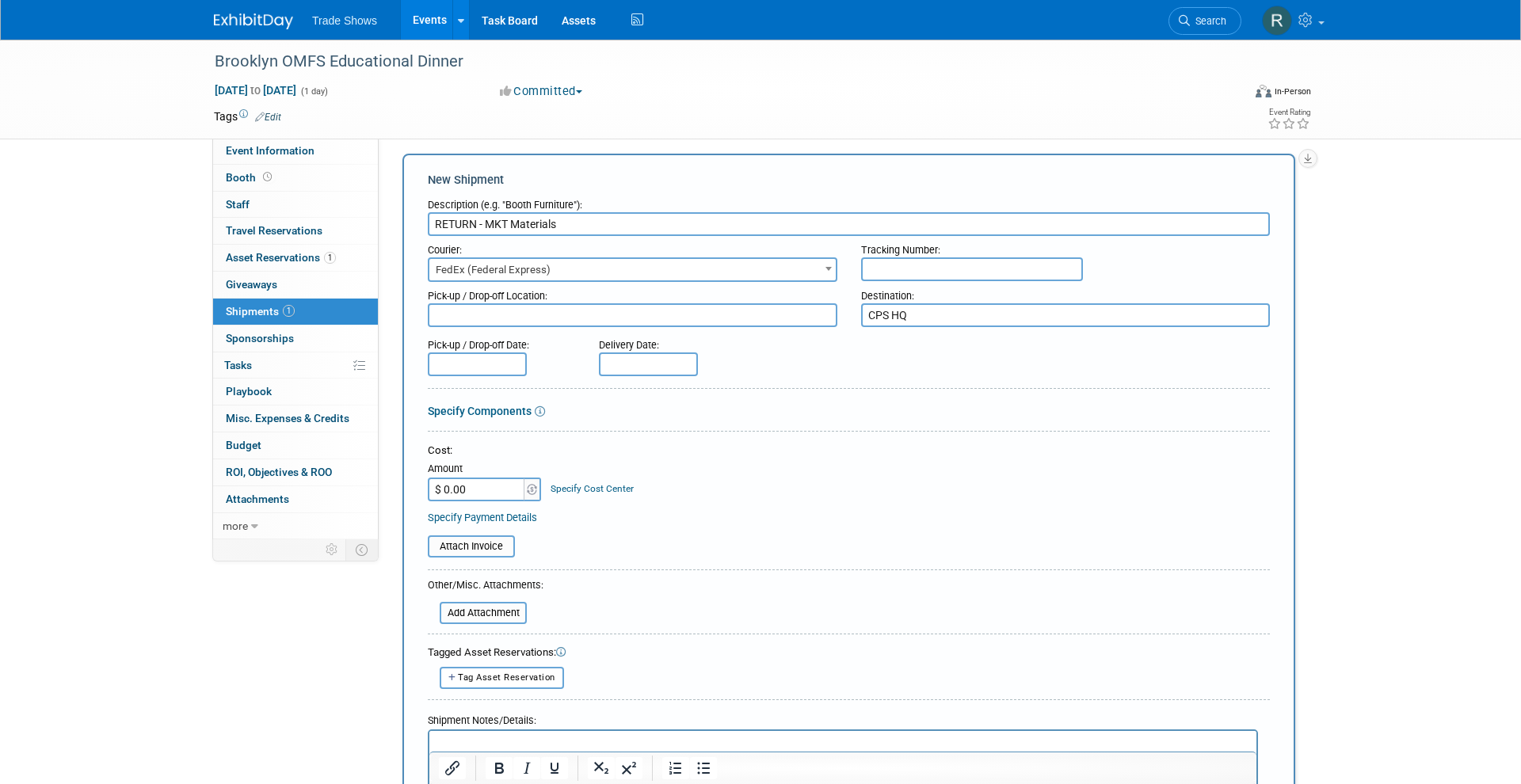
click at [489, 480] on input "$ 0.00" at bounding box center [477, 490] width 99 height 24
type input "$ 13.64"
click at [500, 672] on span "Tag Asset Reservation" at bounding box center [507, 677] width 98 height 10
select select
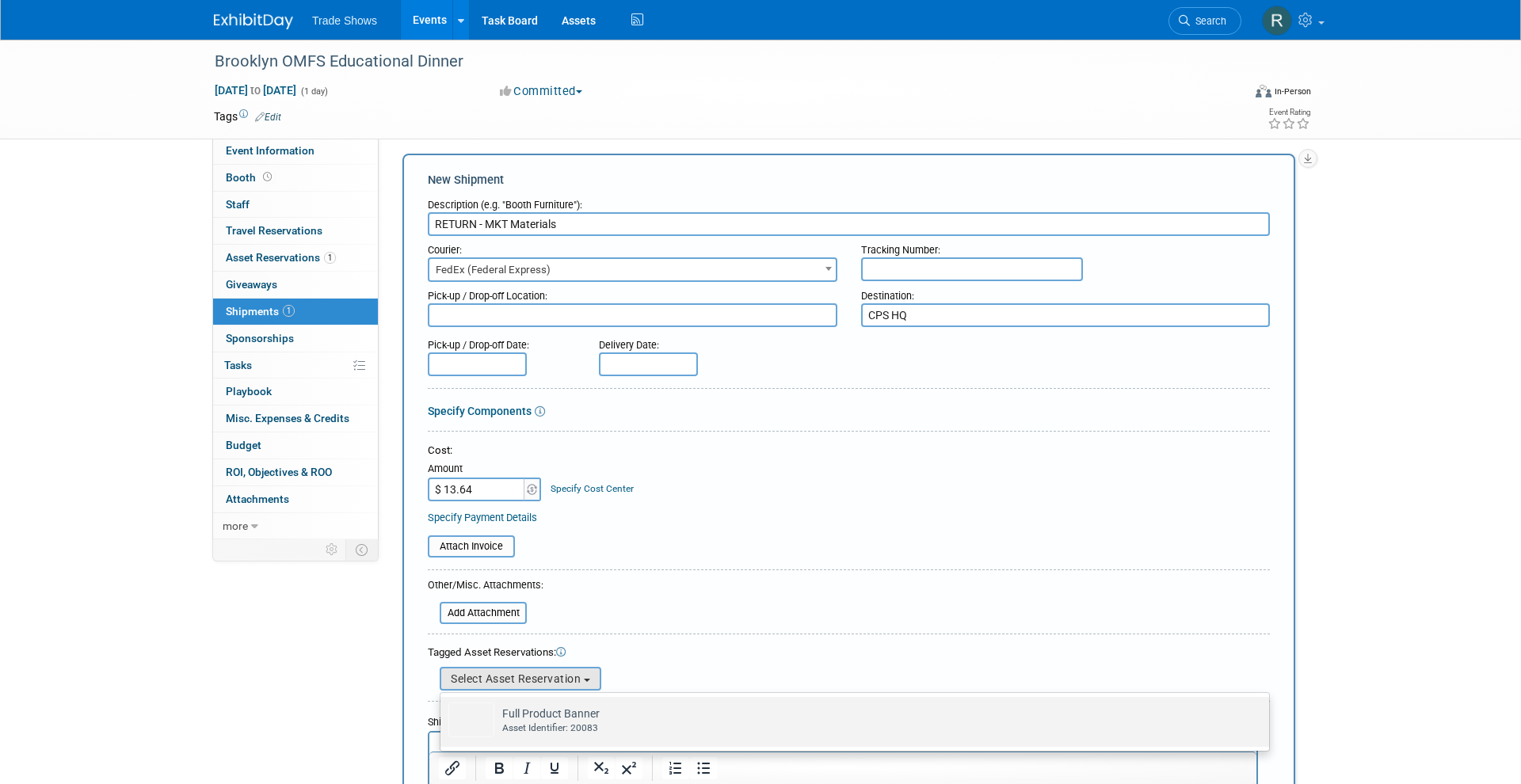
click at [509, 721] on div "Asset Identifier: 20083" at bounding box center [869, 727] width 736 height 13
click at [443, 716] on input "Full Product Banner Already tagged in this shipment Asset Identifier: 20083" at bounding box center [437, 710] width 10 height 10
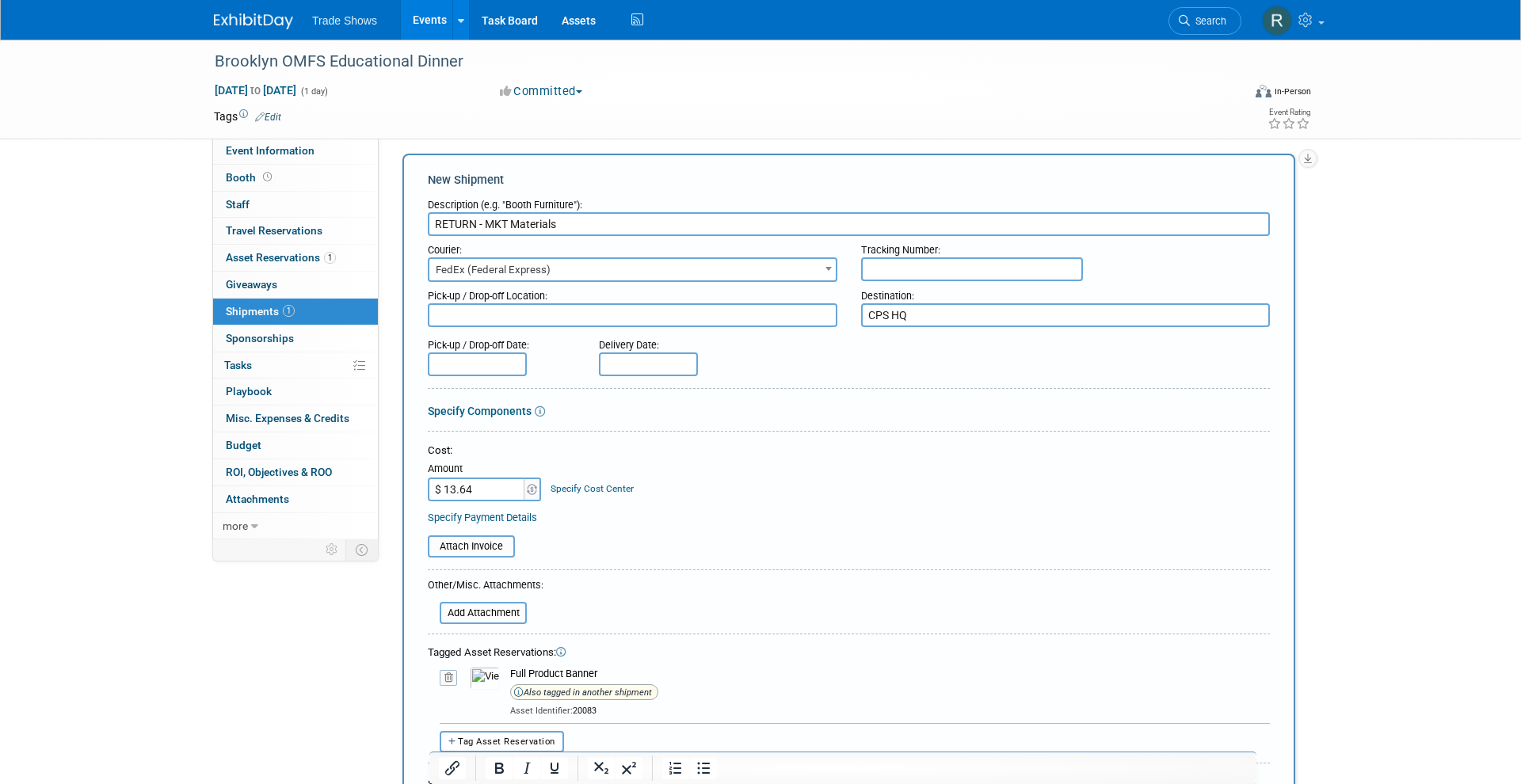
click at [778, 543] on table "Attach Invoice" at bounding box center [849, 547] width 842 height 22
click at [986, 254] on div "Tracking Number:" at bounding box center [1066, 246] width 409 height 21
click at [975, 268] on input "text" at bounding box center [972, 269] width 222 height 24
paste input "791979110440"
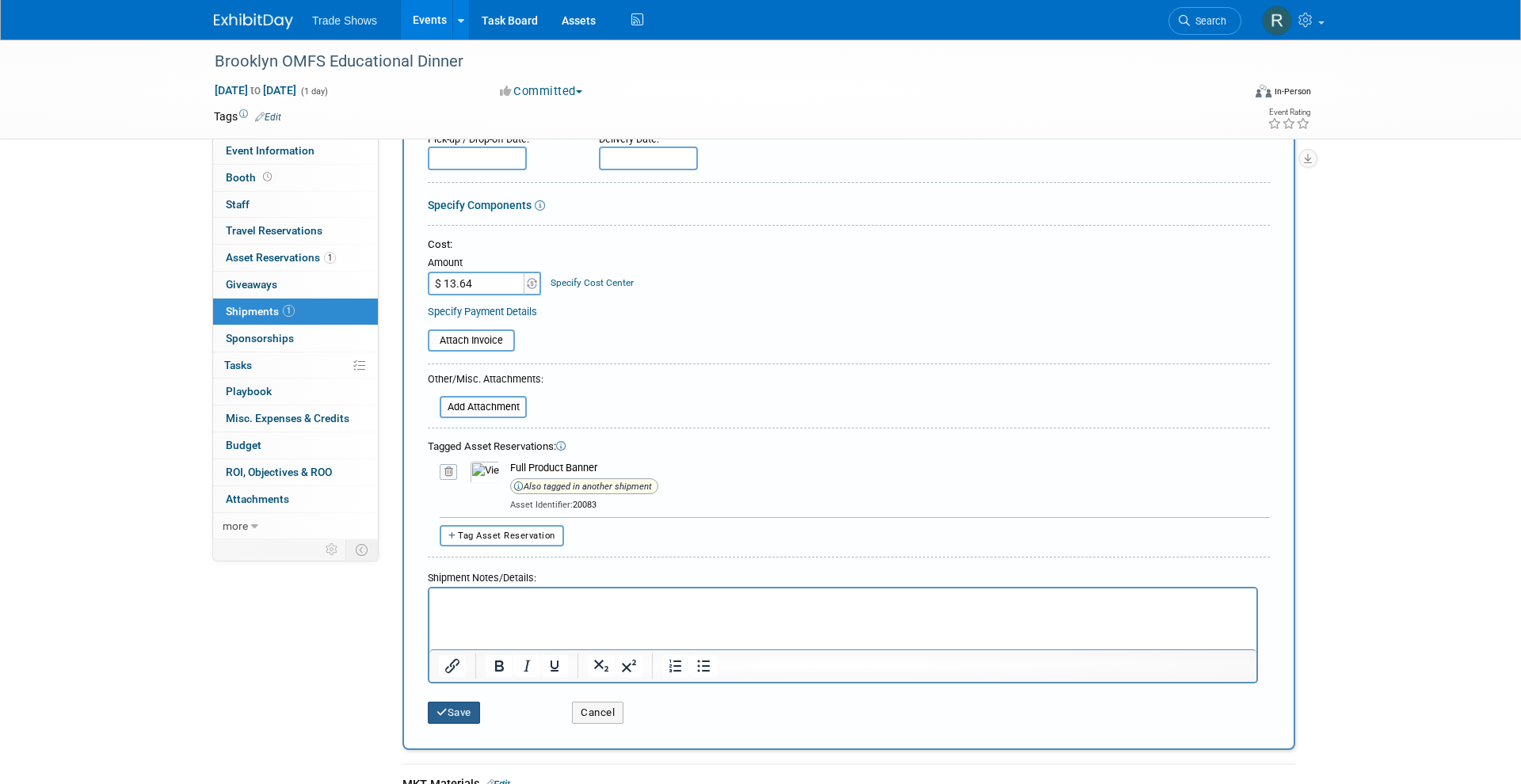
type input "791979110440"
click at [459, 701] on button "Save" at bounding box center [454, 712] width 52 height 22
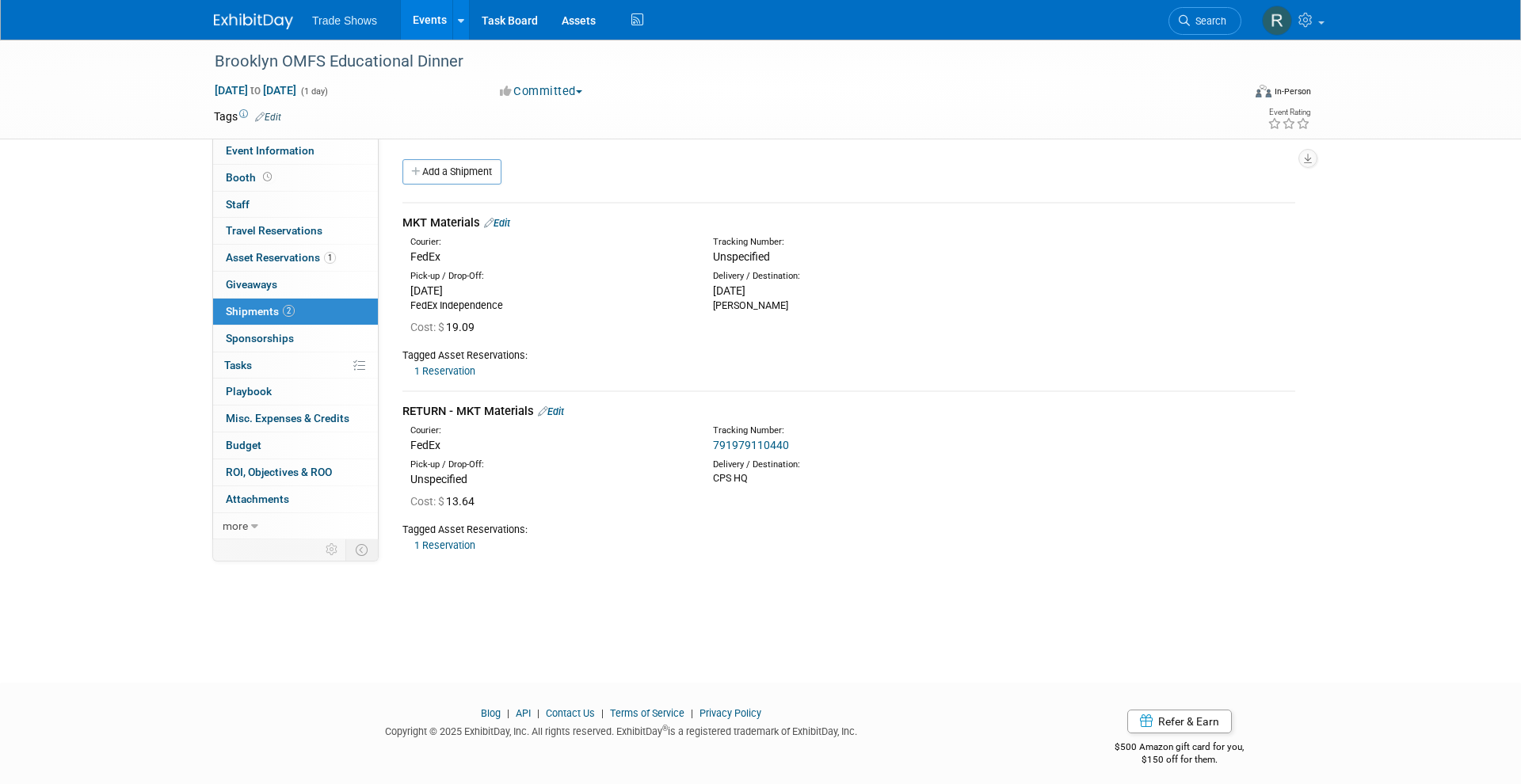
click at [501, 224] on link "Edit" at bounding box center [497, 223] width 26 height 12
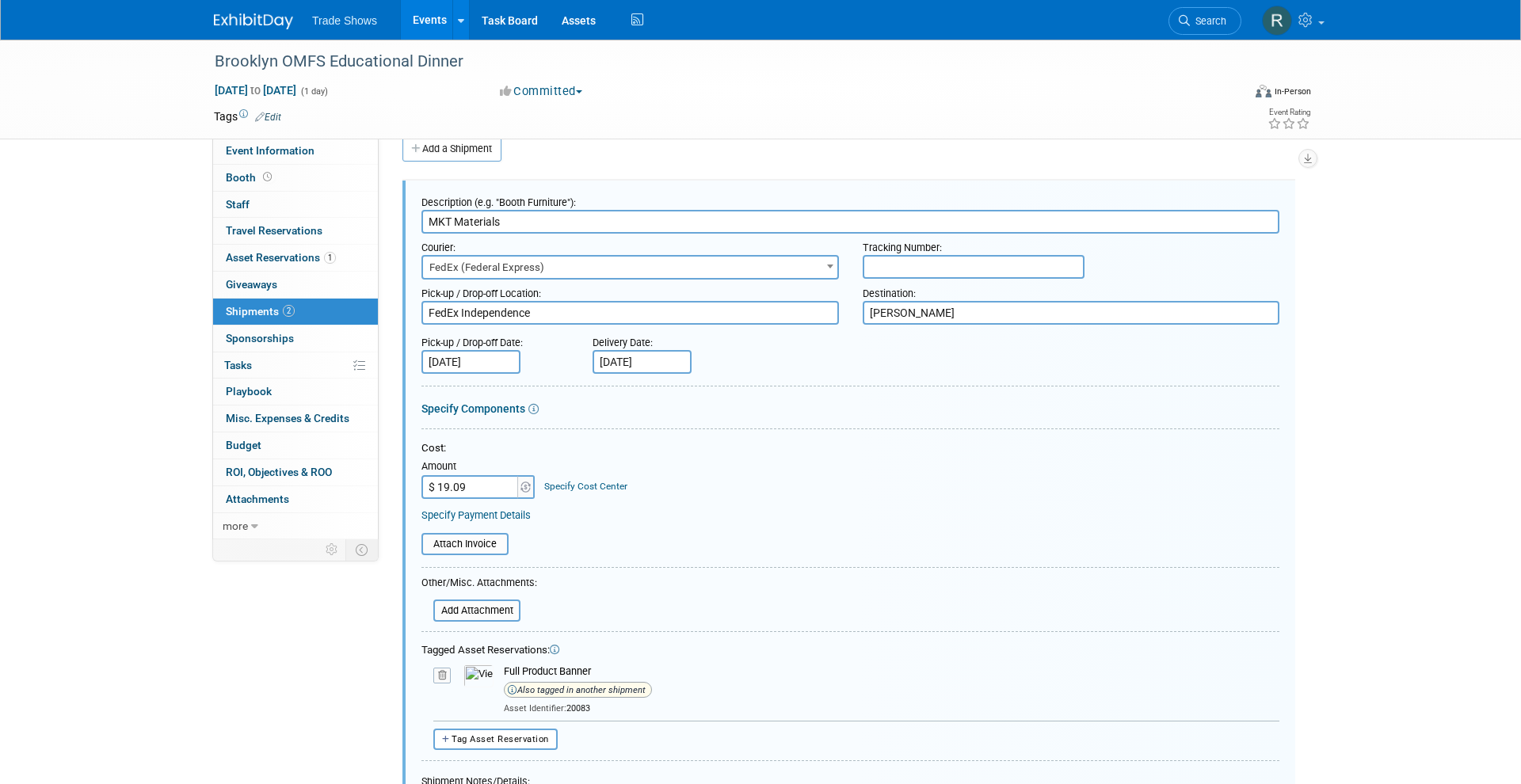
drag, startPoint x: 912, startPoint y: 255, endPoint x: 907, endPoint y: 274, distance: 19.6
click at [912, 255] on input "text" at bounding box center [973, 267] width 222 height 24
paste input "885053025980"
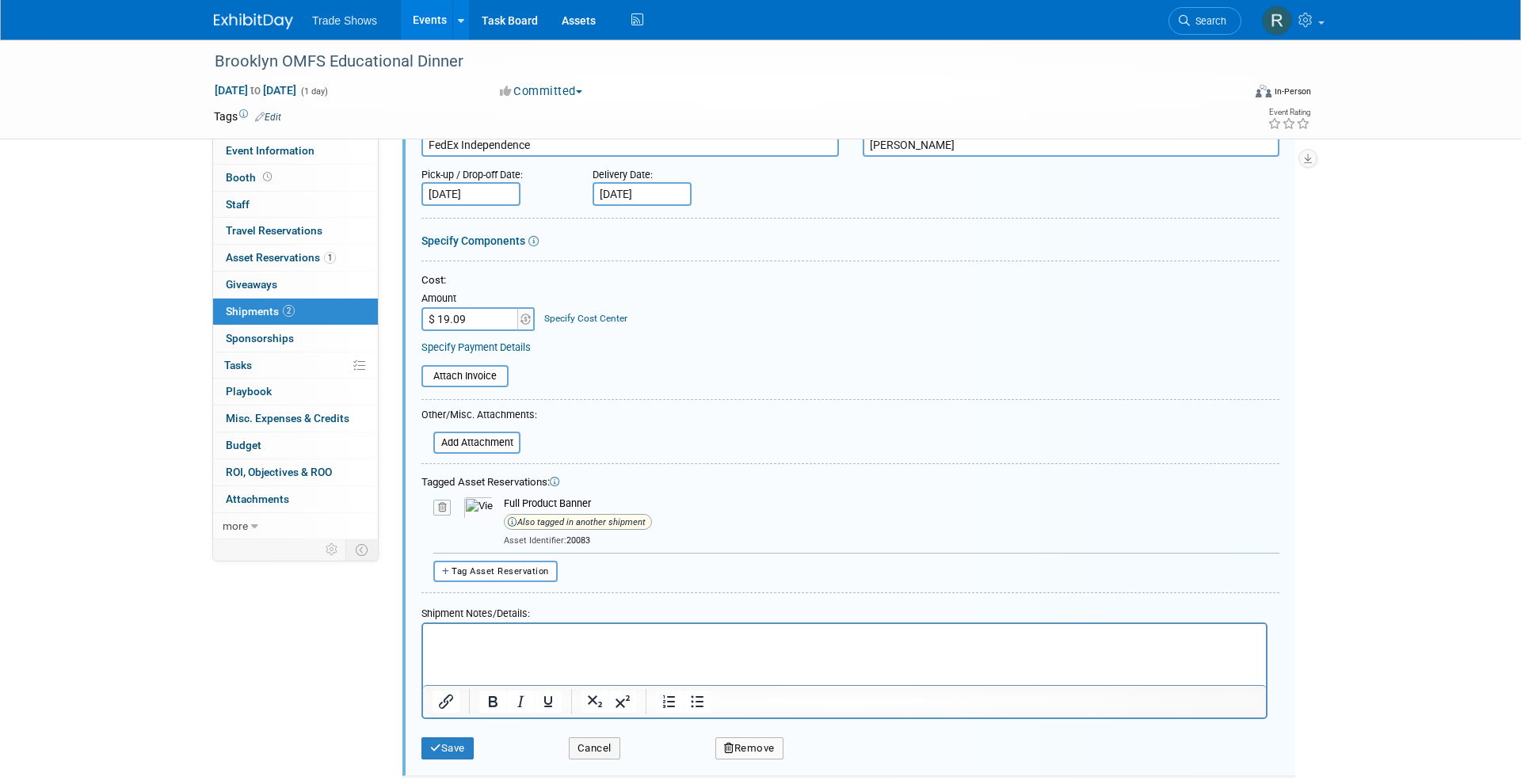
scroll to position [192, 0]
type input "885053025980"
click at [444, 739] on button "Save" at bounding box center [447, 747] width 52 height 22
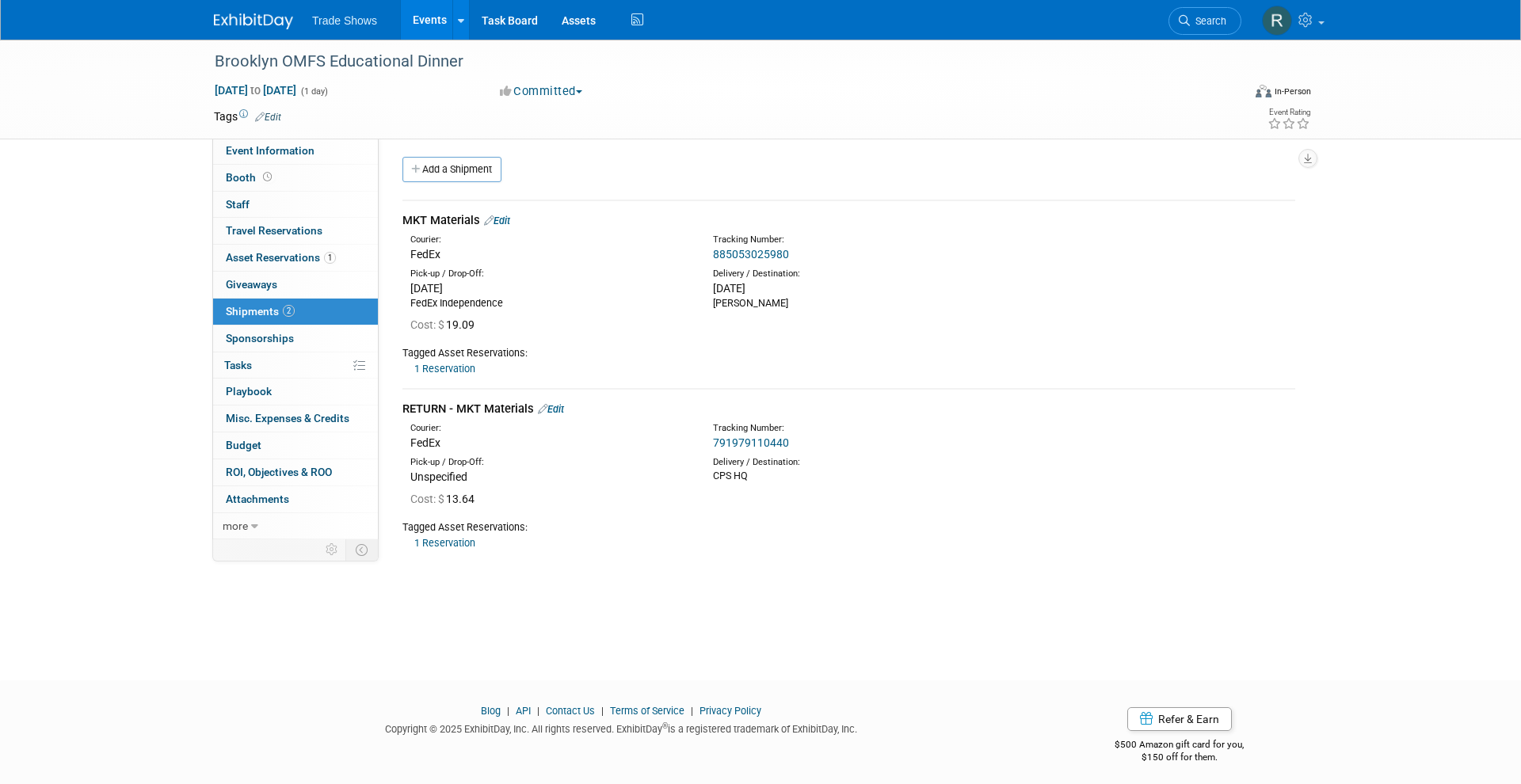
scroll to position [2, 0]
drag, startPoint x: 855, startPoint y: 246, endPoint x: 582, endPoint y: 243, distance: 273.0
click at [582, 243] on div "Courier: FedEx Tracking Number: 885053025980" at bounding box center [848, 245] width 916 height 34
click at [861, 280] on div "[DATE]" at bounding box center [851, 288] width 278 height 16
drag, startPoint x: 798, startPoint y: 249, endPoint x: 708, endPoint y: 247, distance: 90.0
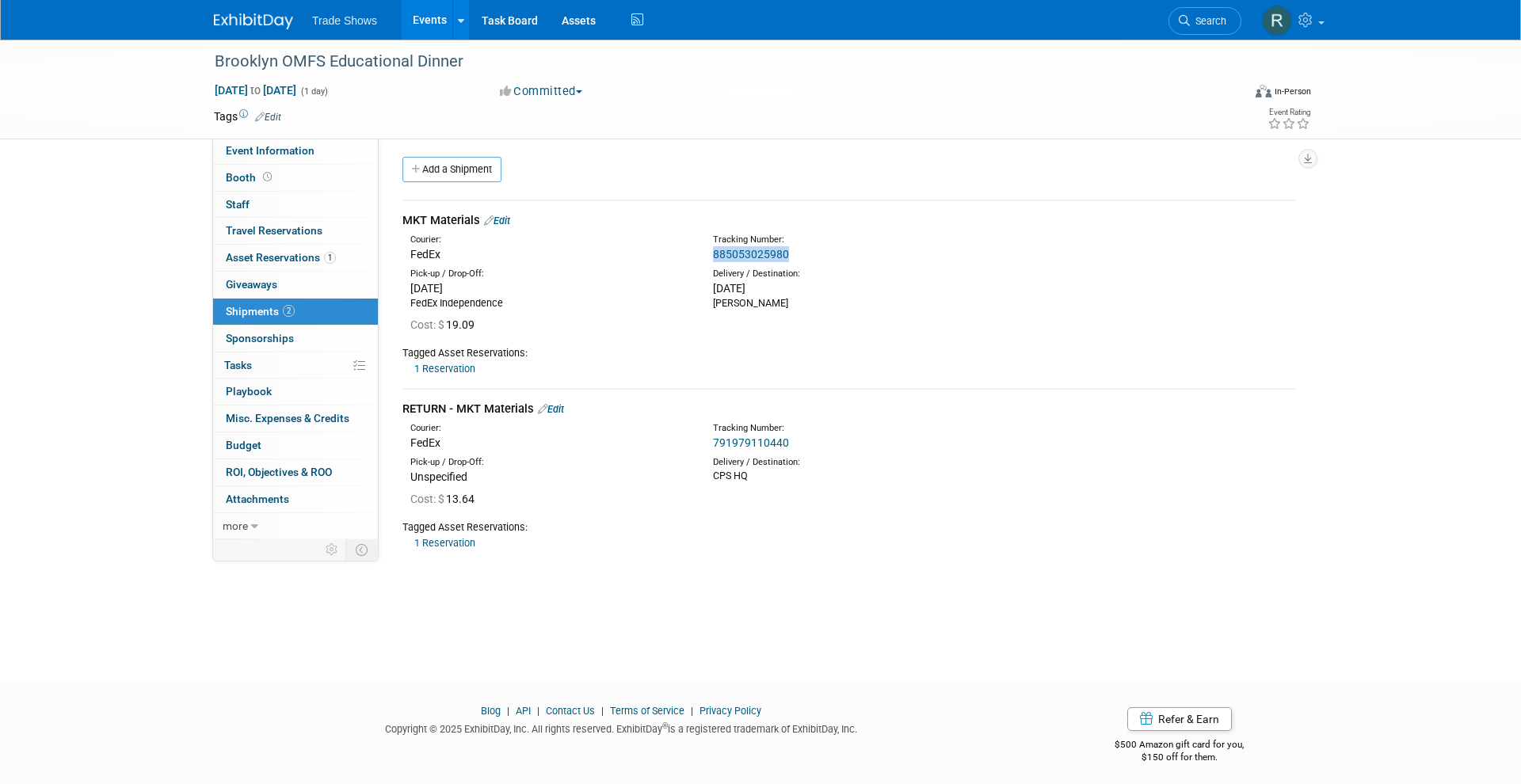
click at [708, 247] on div "Tracking Number: 885053025980" at bounding box center [890, 247] width 378 height 29
copy link "885053025980"
click at [337, 258] on link "1 Asset Reservations 1" at bounding box center [295, 257] width 165 height 26
